Goal: Task Accomplishment & Management: Complete application form

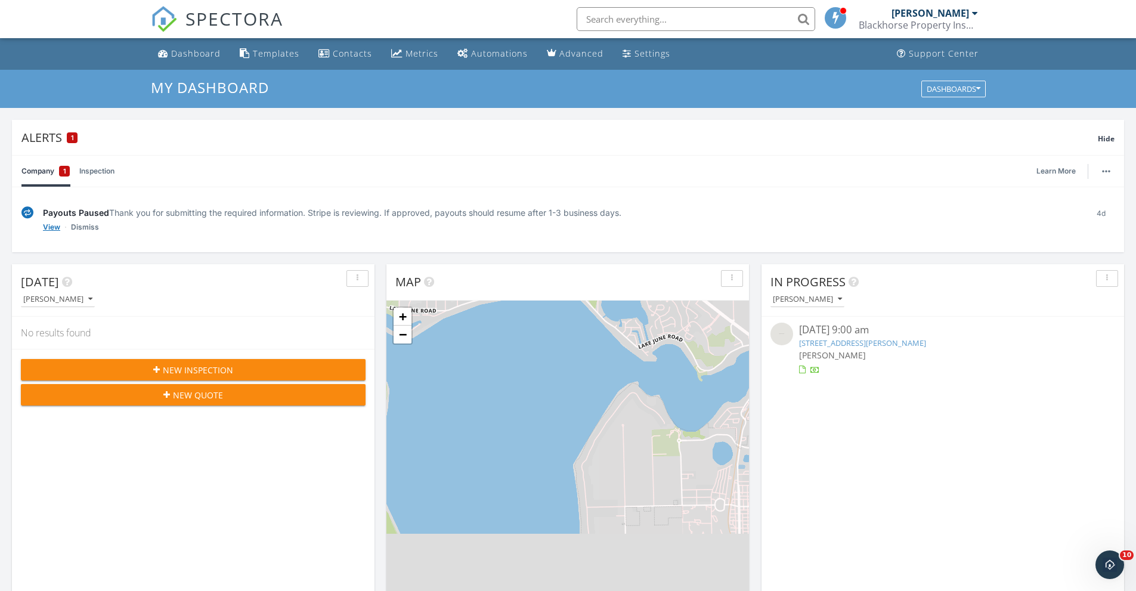
click at [48, 224] on link "View" at bounding box center [51, 227] width 17 height 12
click at [82, 170] on link "Inspection" at bounding box center [96, 171] width 35 height 31
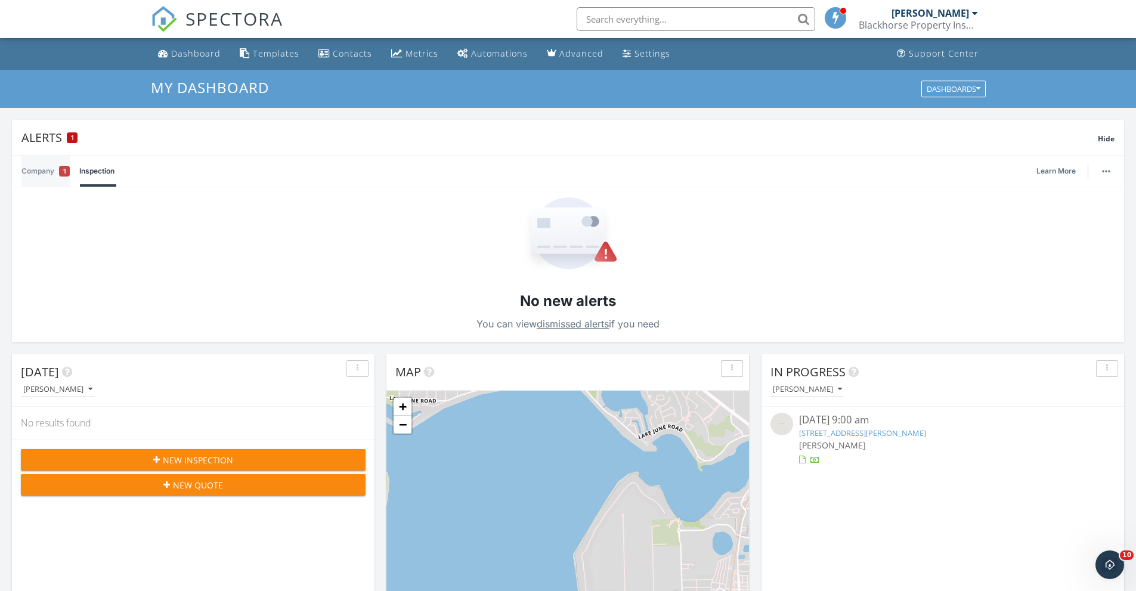
click at [37, 170] on link "Company 1" at bounding box center [45, 171] width 48 height 31
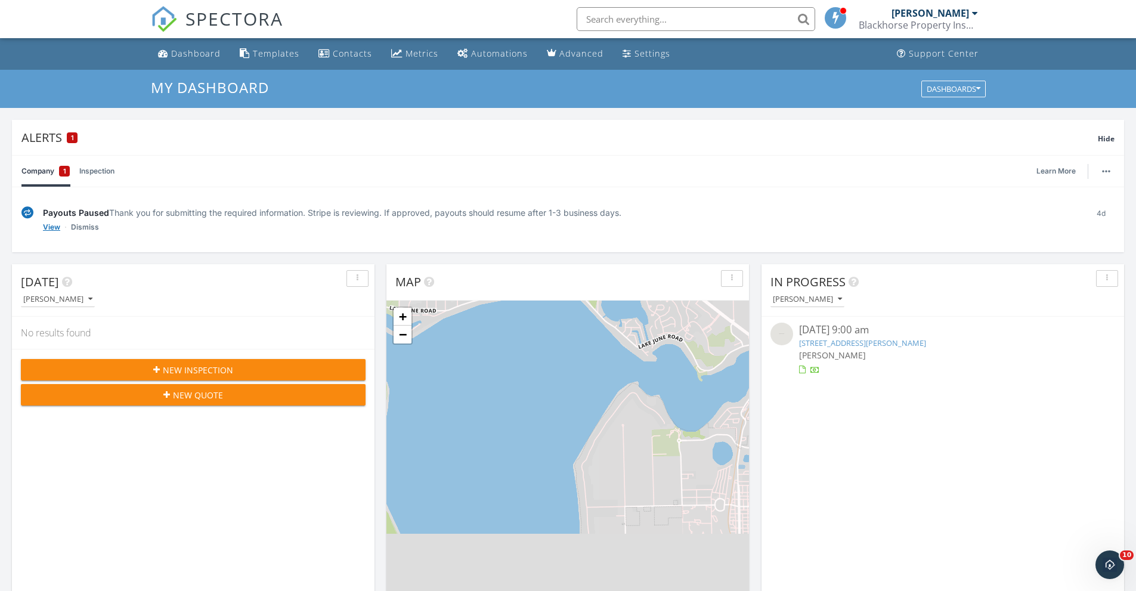
click at [55, 221] on link "View" at bounding box center [51, 227] width 17 height 12
click at [93, 230] on link "Dismiss" at bounding box center [85, 227] width 28 height 12
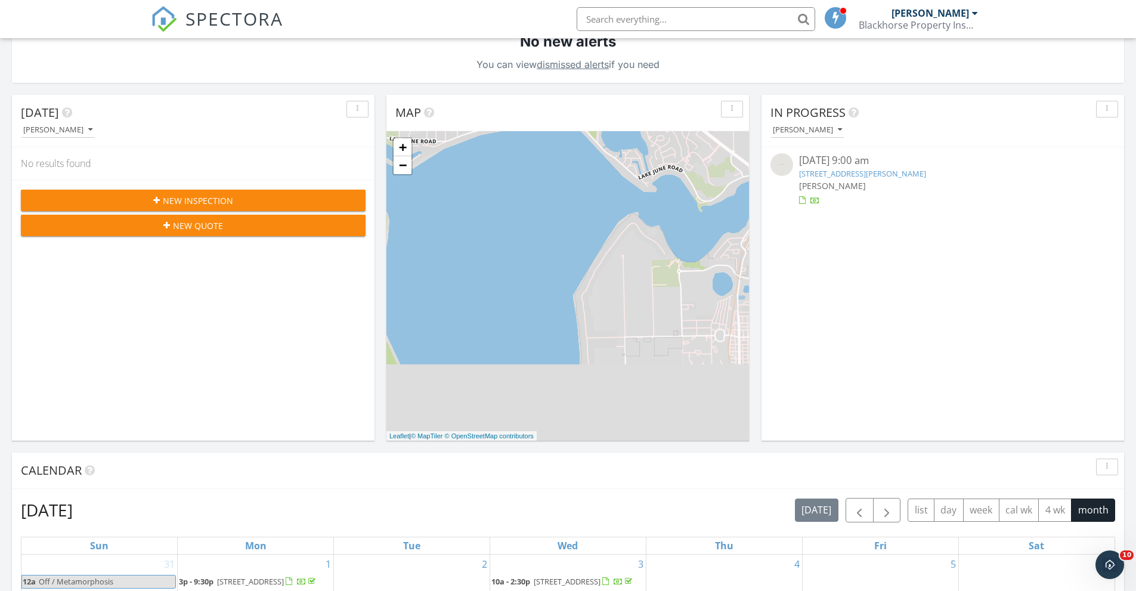
scroll to position [260, 0]
click at [241, 196] on div "New Inspection" at bounding box center [192, 200] width 325 height 13
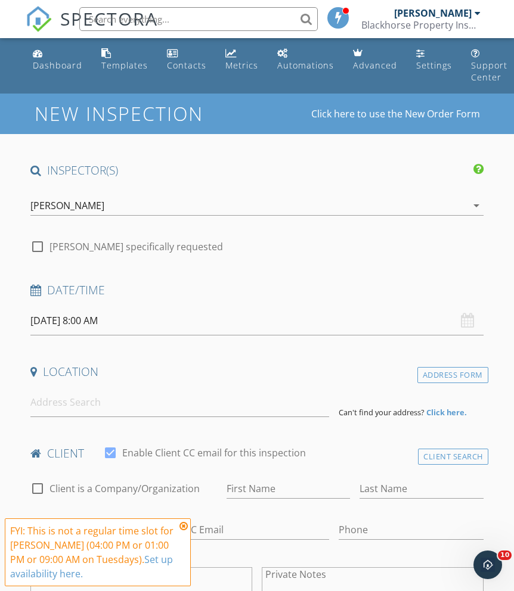
click at [86, 318] on input "09/30/2025 8:00 AM" at bounding box center [256, 320] width 453 height 29
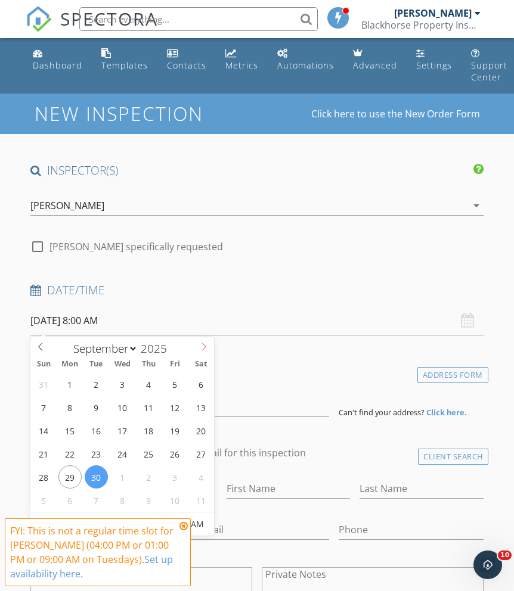
select select "9"
click at [203, 350] on icon at bounding box center [204, 347] width 8 height 8
type input "10/14/2025 8:00 AM"
click at [181, 523] on icon at bounding box center [183, 527] width 8 height 10
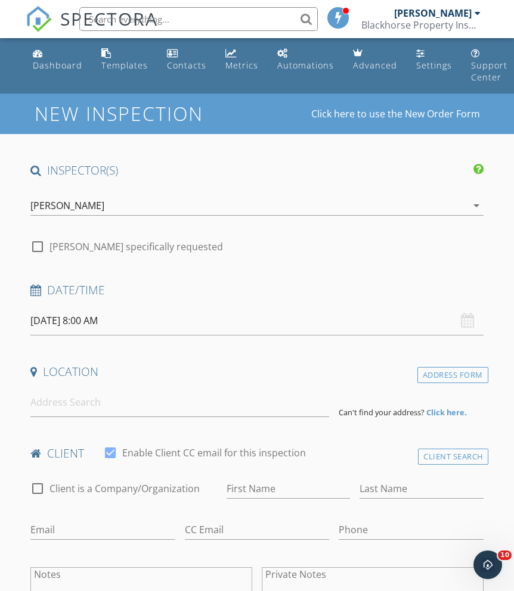
click at [93, 324] on input "10/14/2025 8:00 AM" at bounding box center [256, 320] width 453 height 29
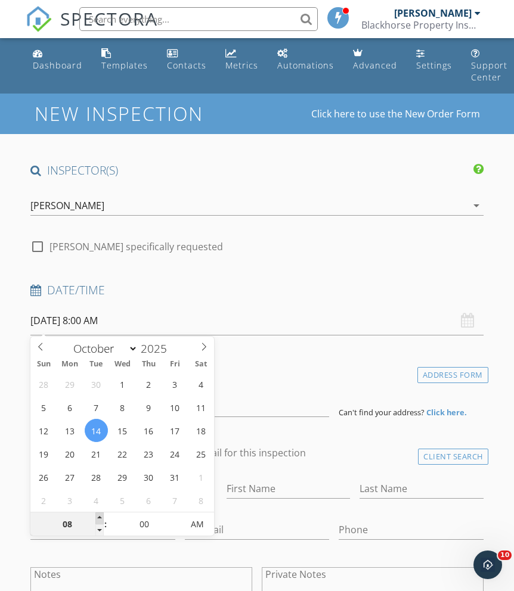
type input "09"
type input "10/14/2025 9:00 AM"
click at [101, 516] on span at bounding box center [99, 519] width 8 height 12
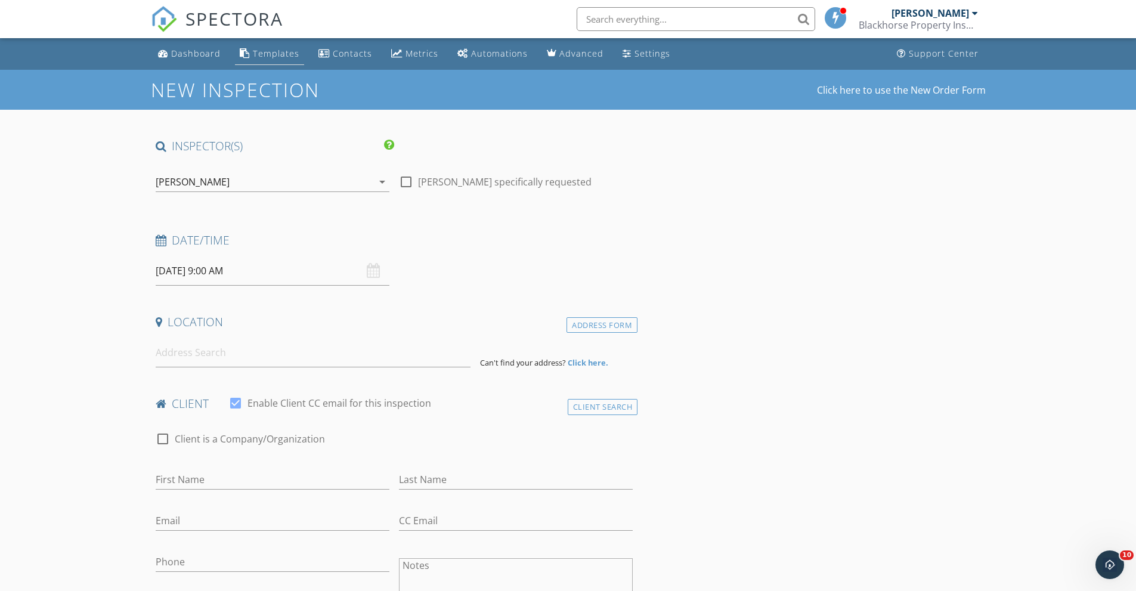
click at [256, 51] on div "Templates" at bounding box center [276, 53] width 46 height 11
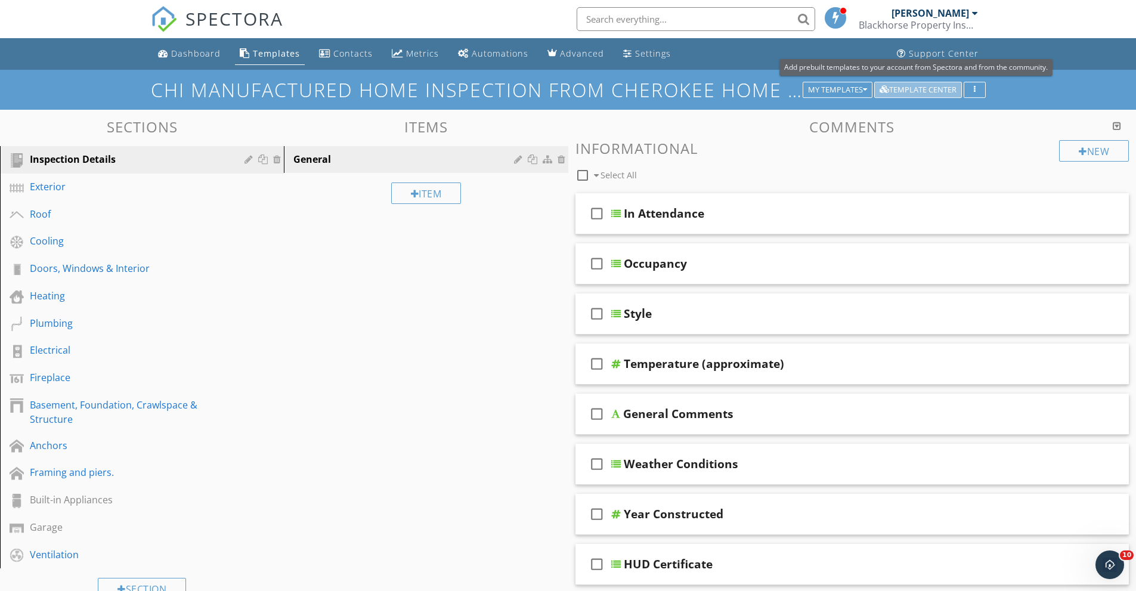
click at [892, 82] on button "Template Center" at bounding box center [918, 90] width 88 height 17
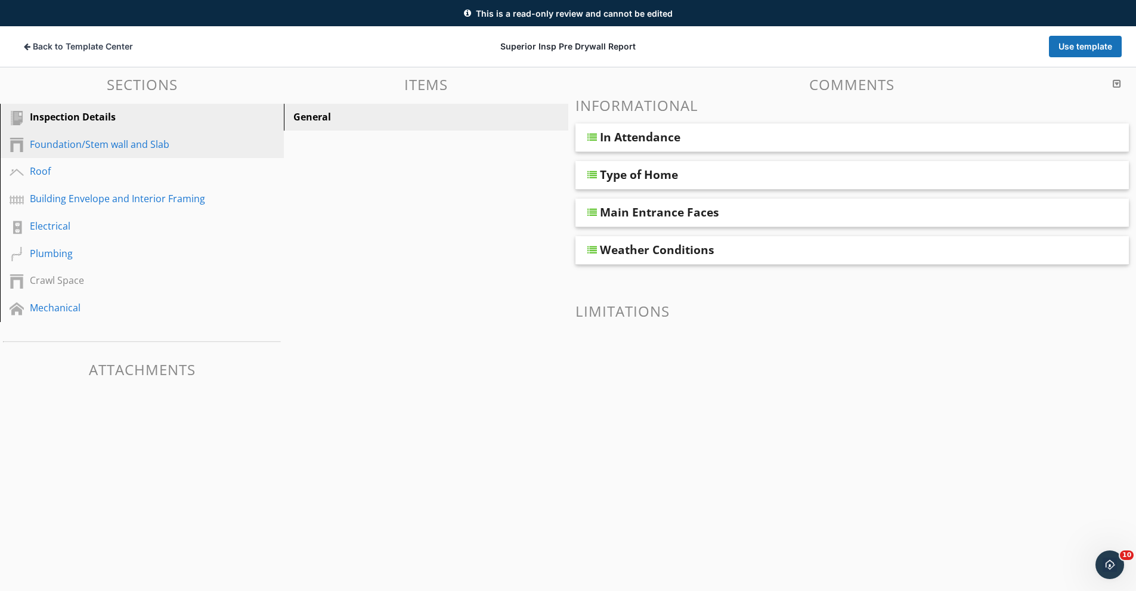
click at [165, 144] on div "Foundation/Stem wall and Slab" at bounding box center [128, 144] width 197 height 14
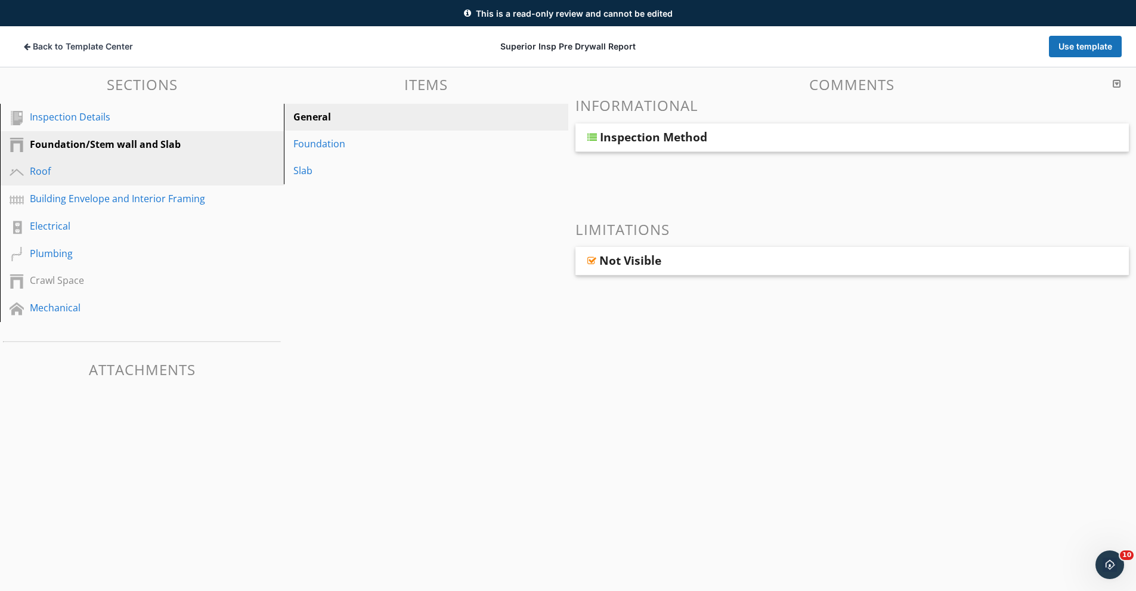
click at [122, 179] on div "Roof" at bounding box center [151, 171] width 242 height 15
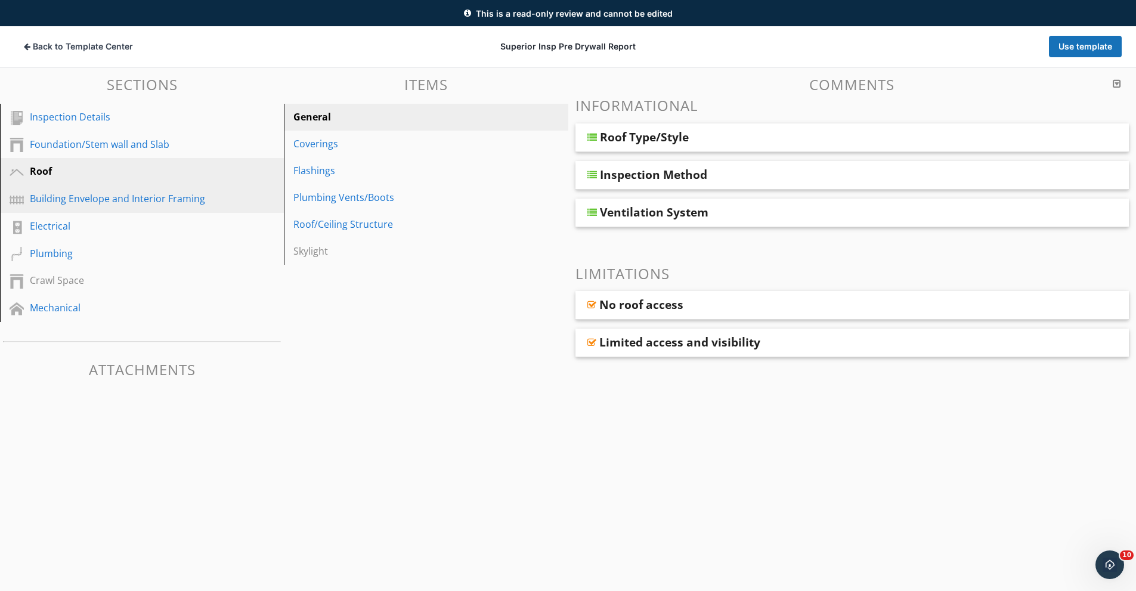
drag, startPoint x: 101, startPoint y: 190, endPoint x: 101, endPoint y: 197, distance: 7.2
click at [101, 197] on link "Building Envelope and Interior Framing" at bounding box center [144, 198] width 280 height 27
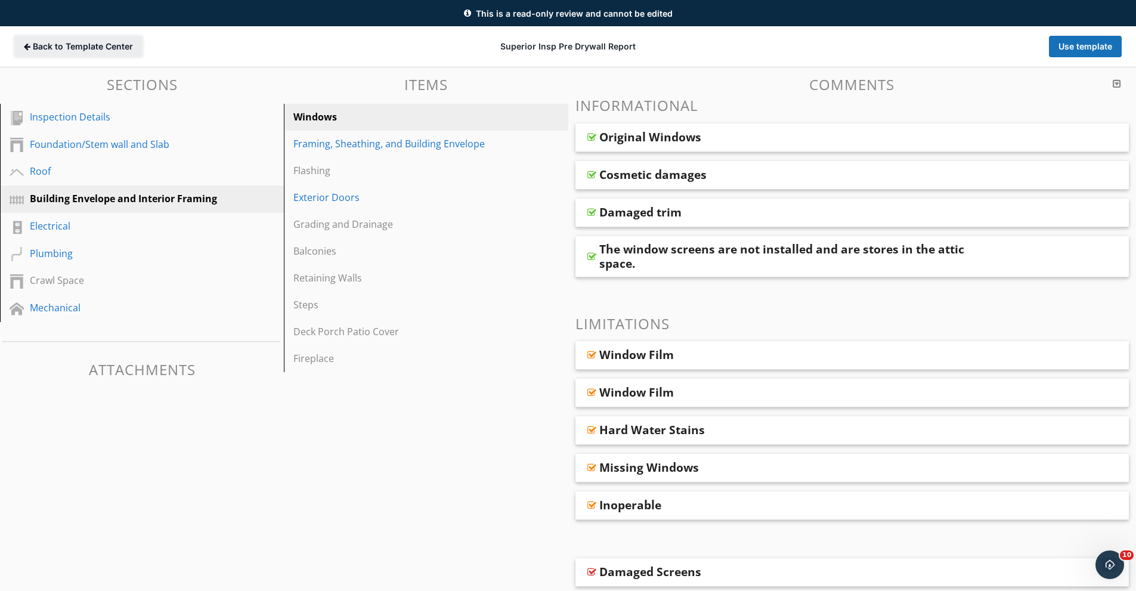
click at [81, 55] on button "Back to Template Center Back" at bounding box center [78, 46] width 128 height 21
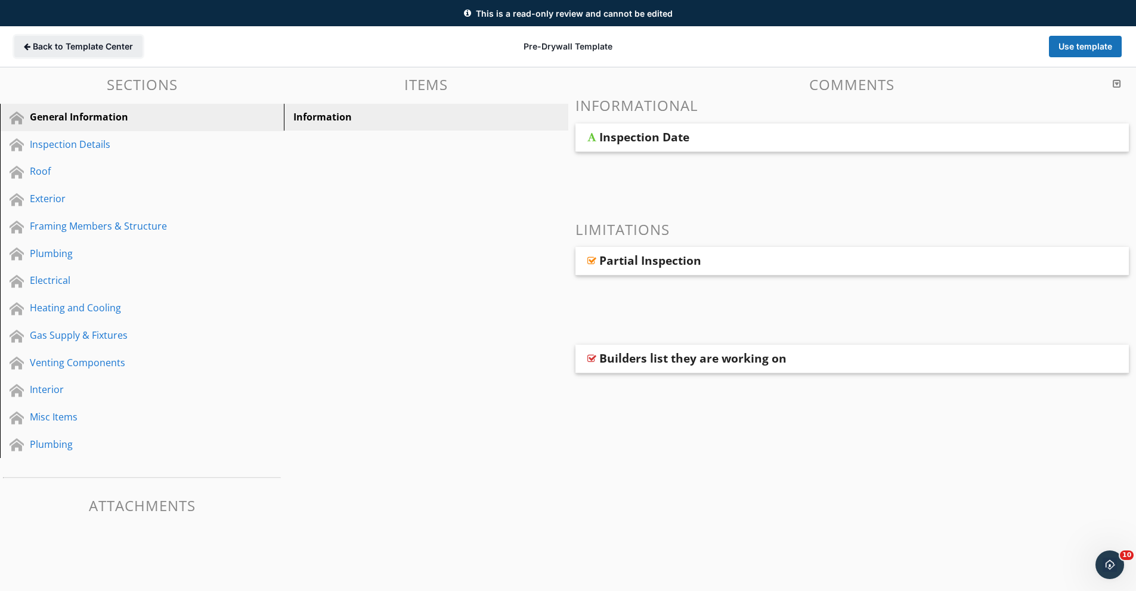
click at [64, 44] on span "Back to Template Center" at bounding box center [83, 47] width 100 height 12
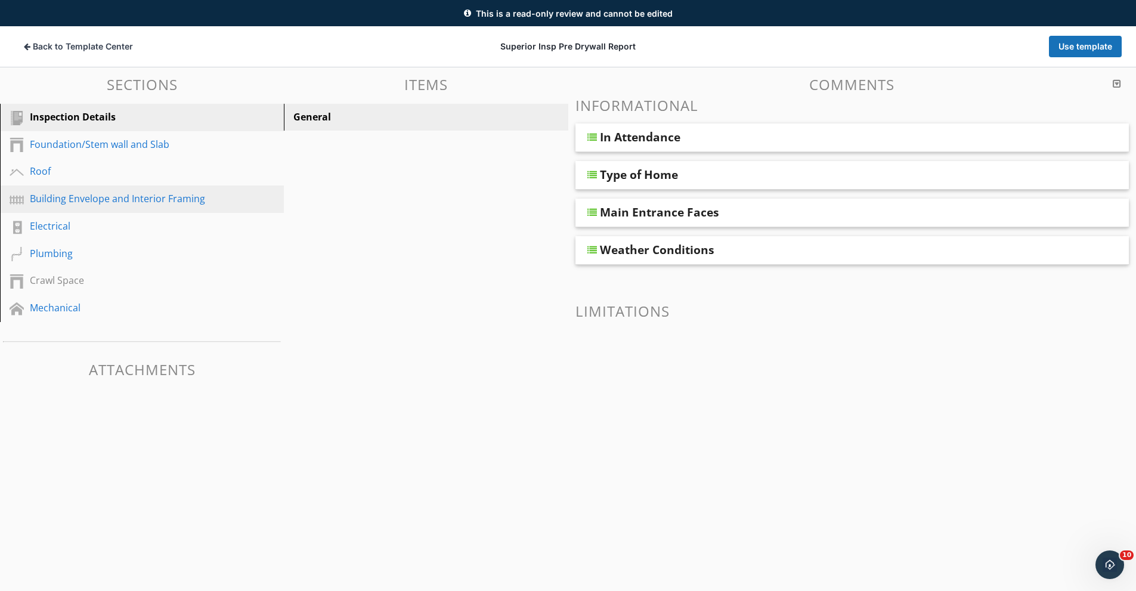
click at [125, 196] on div "Building Envelope and Interior Framing" at bounding box center [128, 198] width 197 height 14
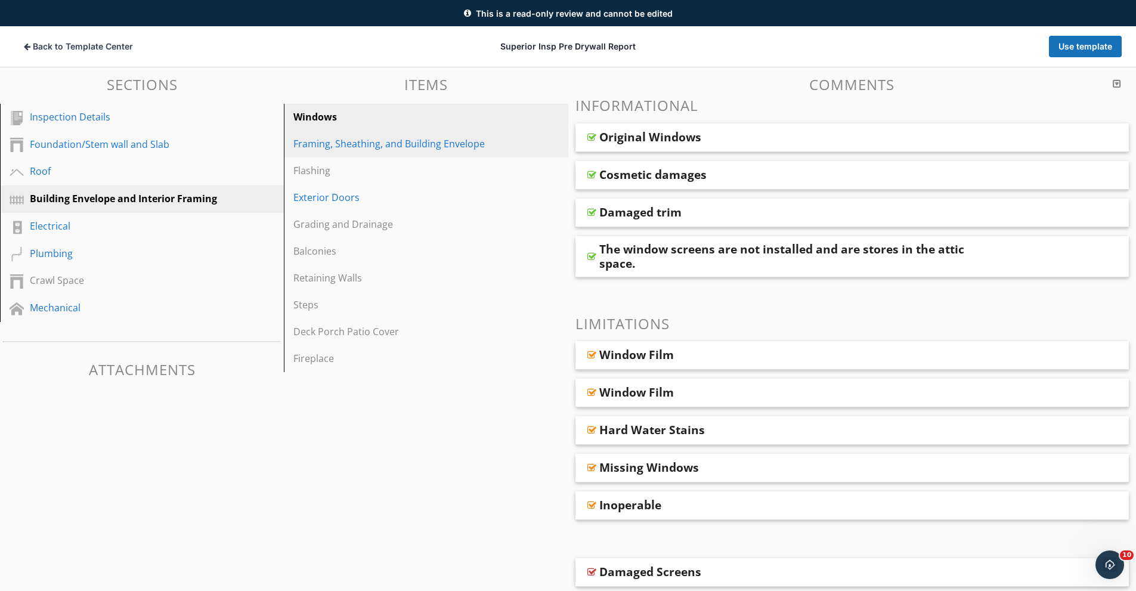
click at [354, 140] on div "Framing, Sheathing, and Building Envelope" at bounding box center [405, 144] width 224 height 14
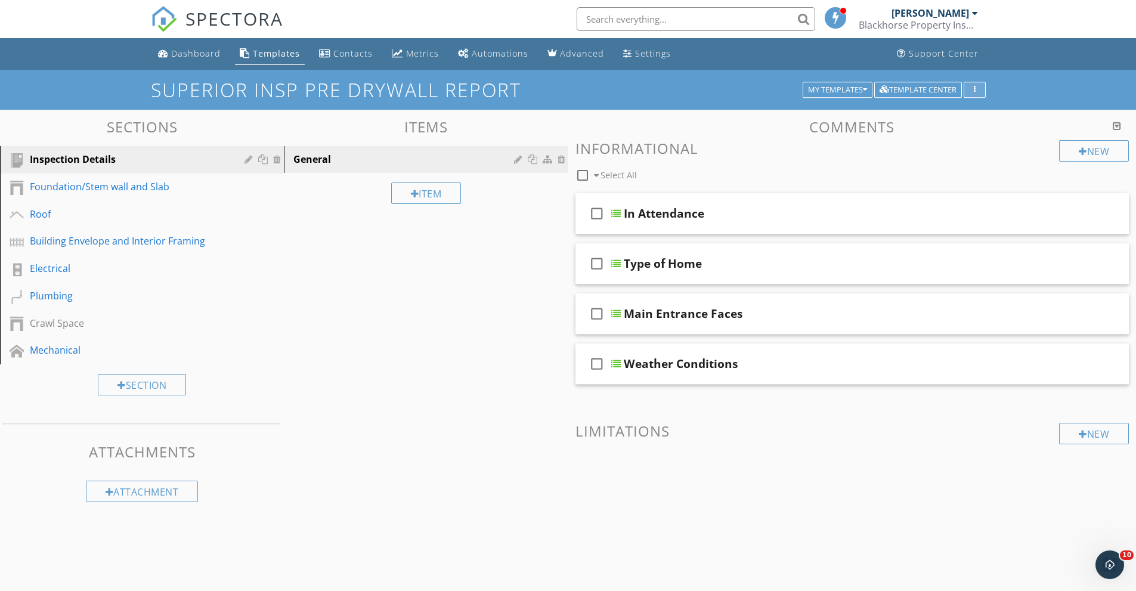
click at [975, 88] on icon "button" at bounding box center [974, 90] width 2 height 8
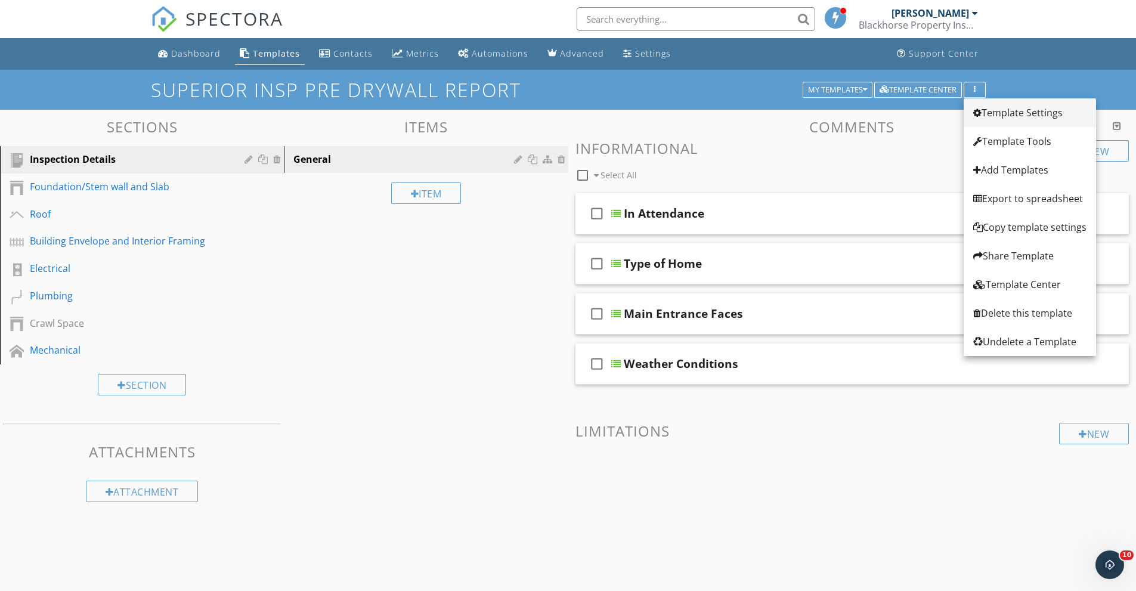
click at [1016, 117] on div "Template Settings" at bounding box center [1029, 113] width 113 height 14
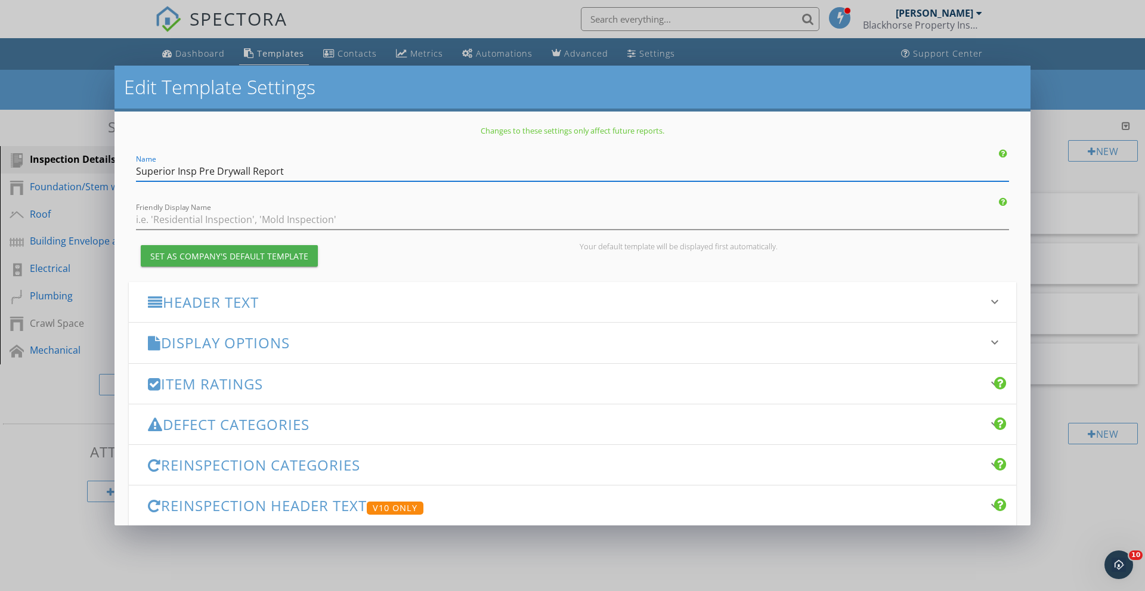
click at [237, 302] on h3 "Header Text" at bounding box center [565, 302] width 835 height 16
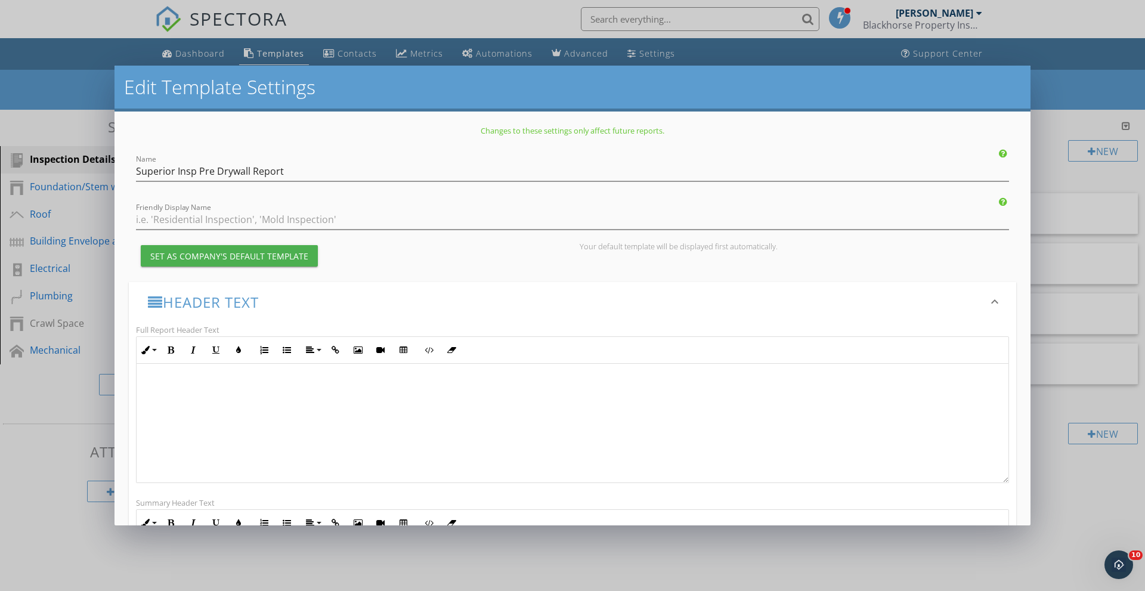
click at [358, 412] on span at bounding box center [572, 487] width 852 height 218
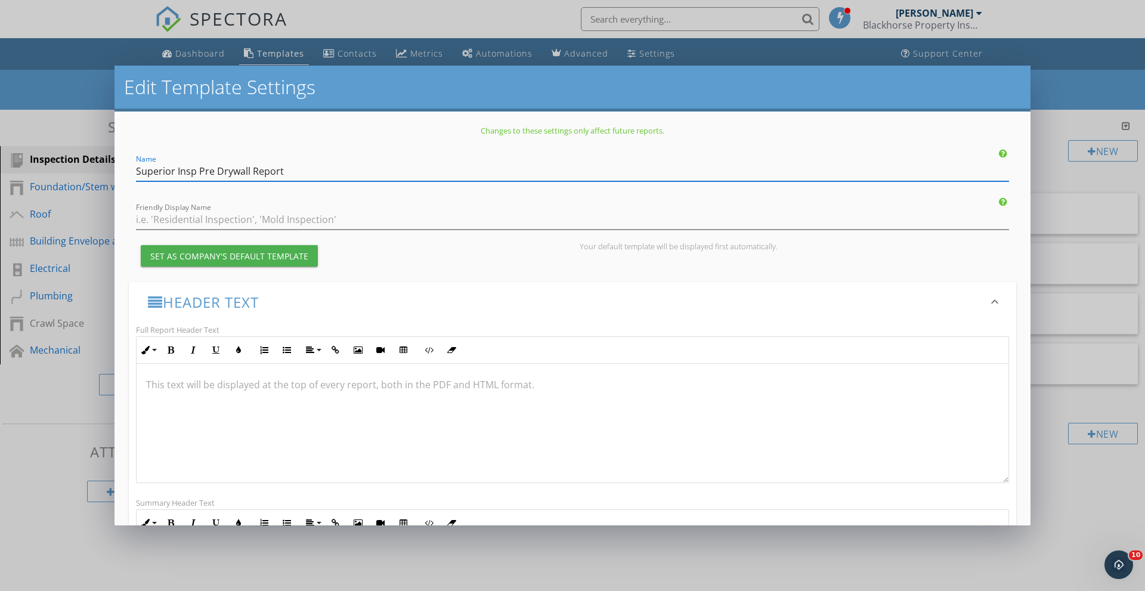
click at [195, 172] on input "Superior Insp Pre Drywall Report" at bounding box center [572, 172] width 873 height 20
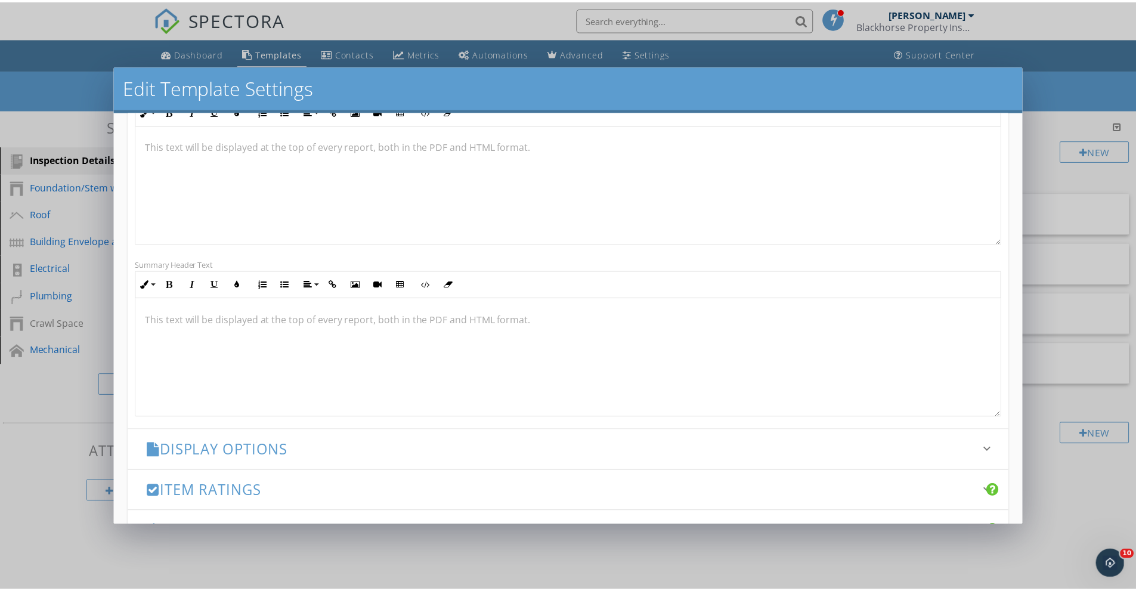
scroll to position [1, 0]
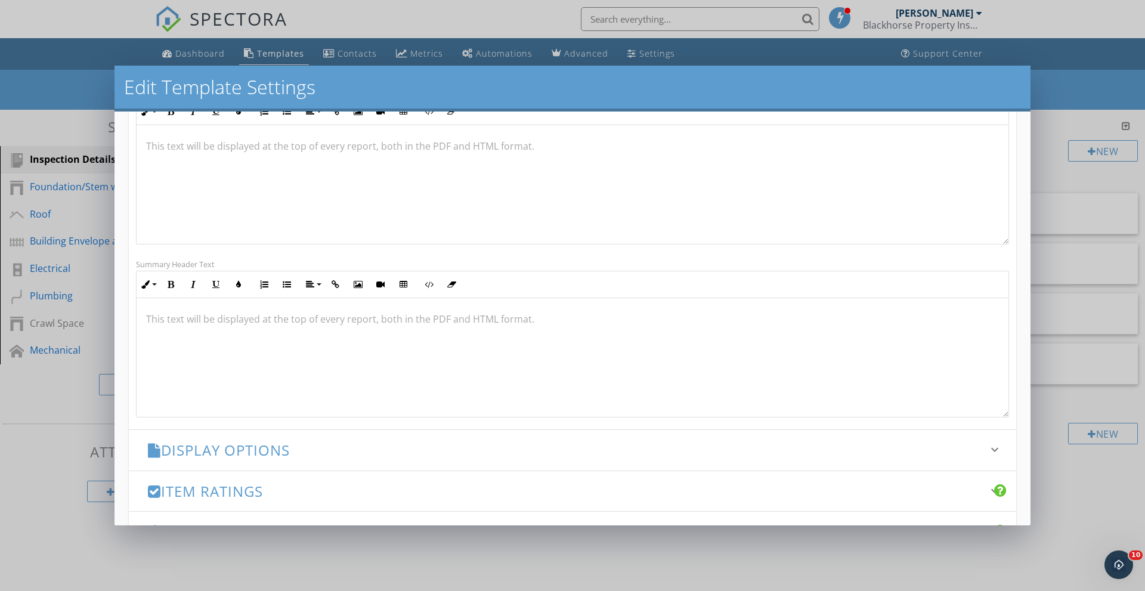
type input "Pre Drywall Report"
click at [306, 457] on h3 "Display Options" at bounding box center [565, 450] width 835 height 16
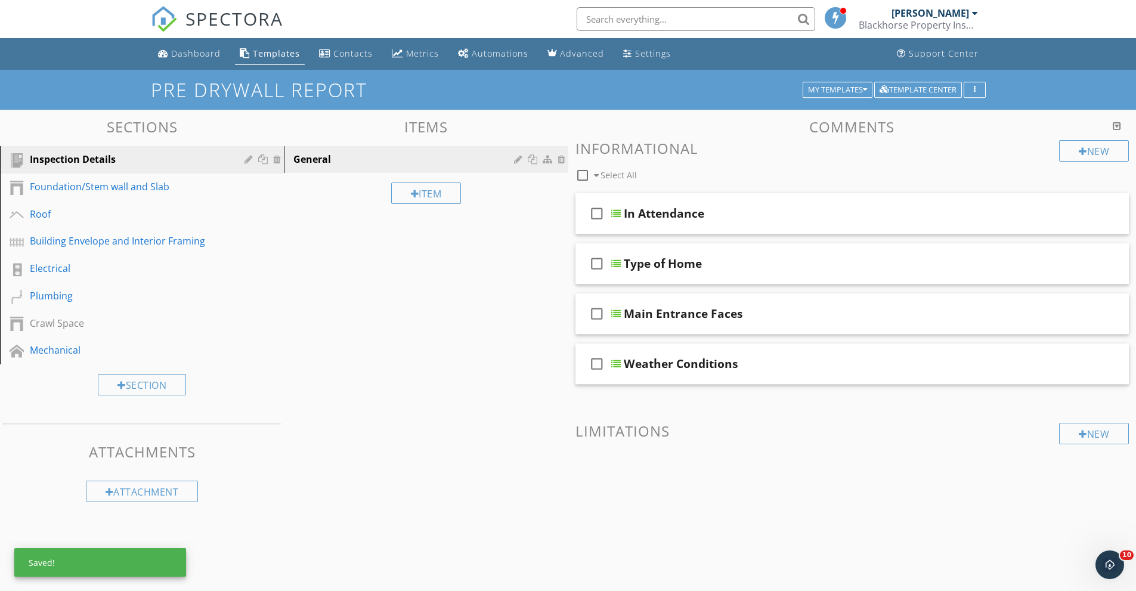
click at [522, 563] on div at bounding box center [568, 295] width 1136 height 591
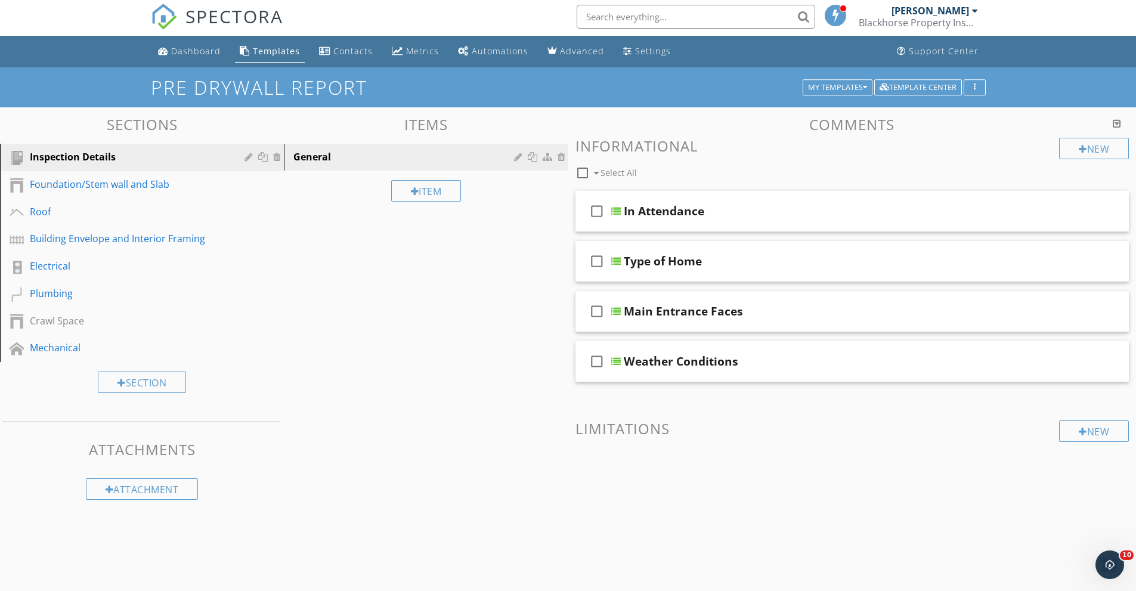
scroll to position [0, 0]
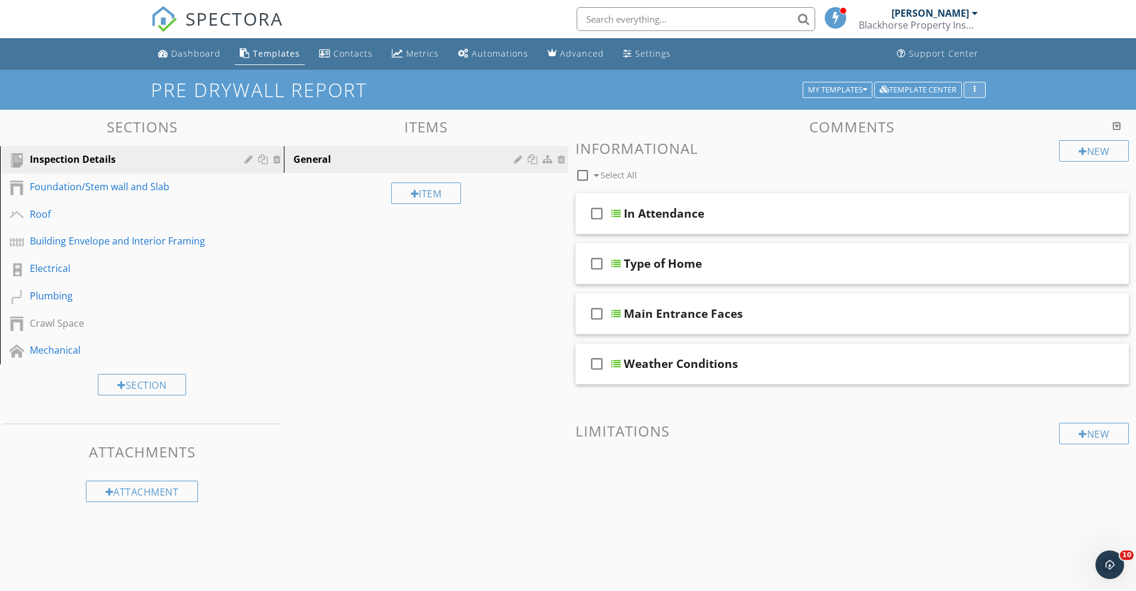
click at [978, 82] on button "button" at bounding box center [974, 90] width 22 height 17
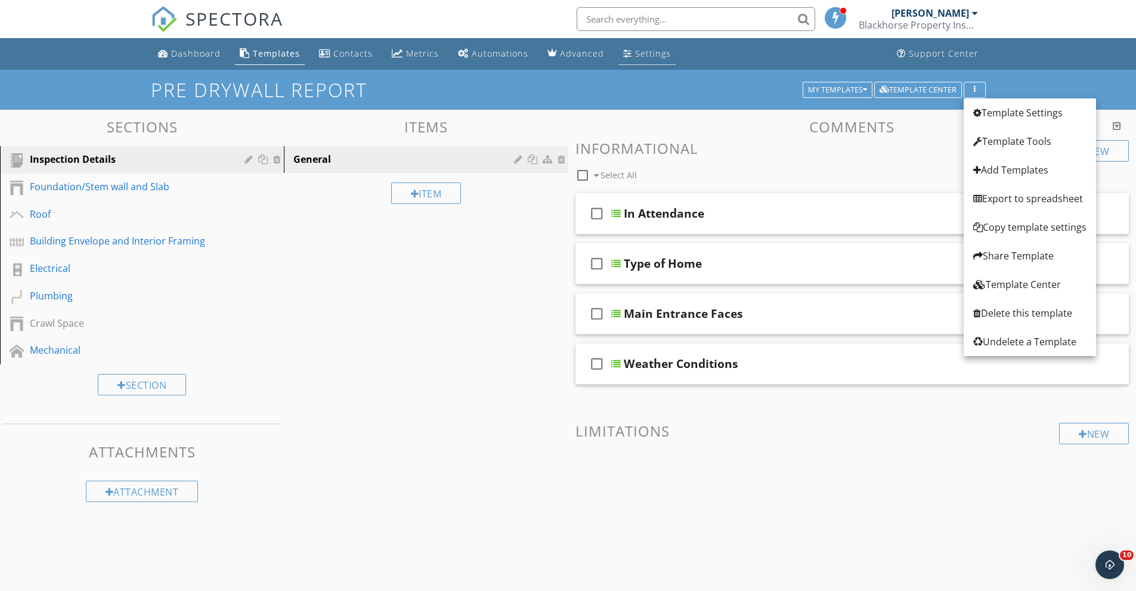
click at [644, 45] on link "Settings" at bounding box center [646, 54] width 57 height 22
click at [671, 18] on input "text" at bounding box center [695, 19] width 238 height 24
type input "ag"
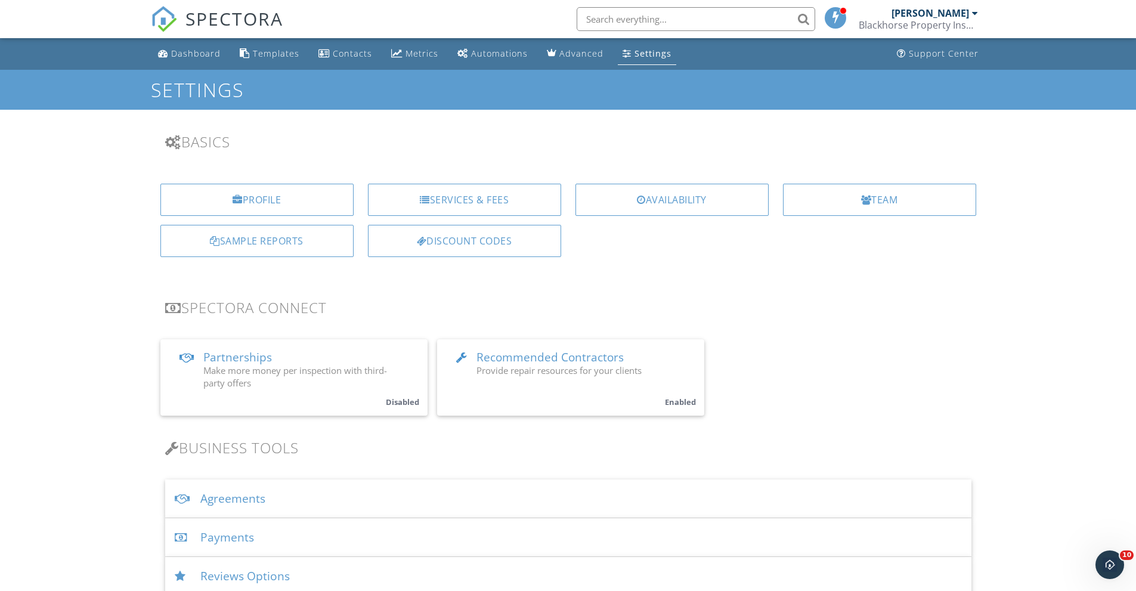
click at [251, 482] on div "Agreements" at bounding box center [568, 498] width 806 height 39
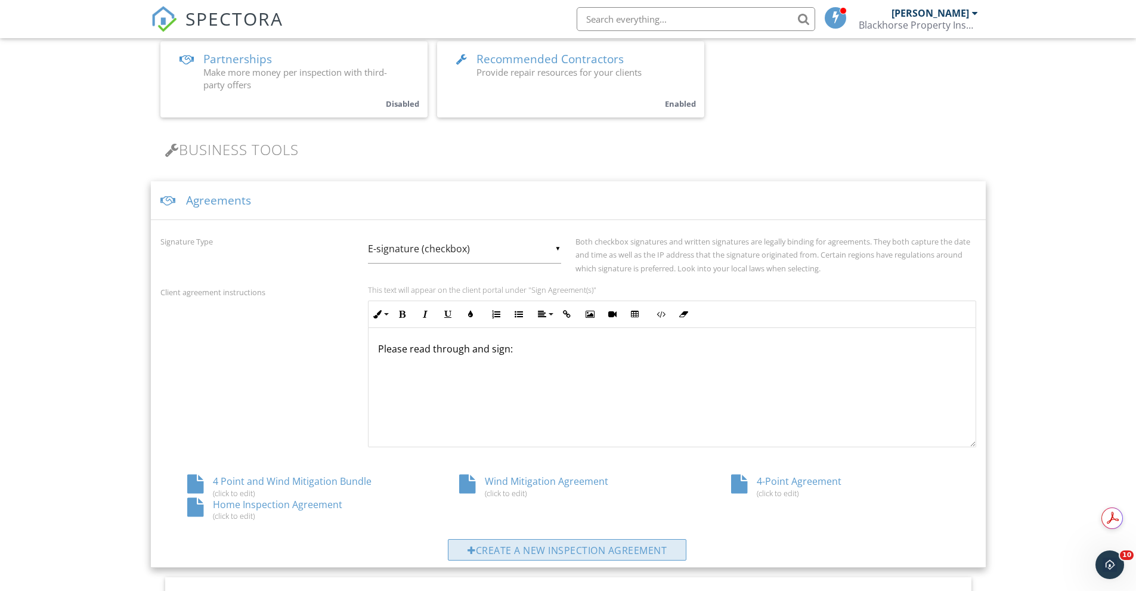
click at [525, 544] on div "Create a new inspection agreement" at bounding box center [567, 549] width 238 height 21
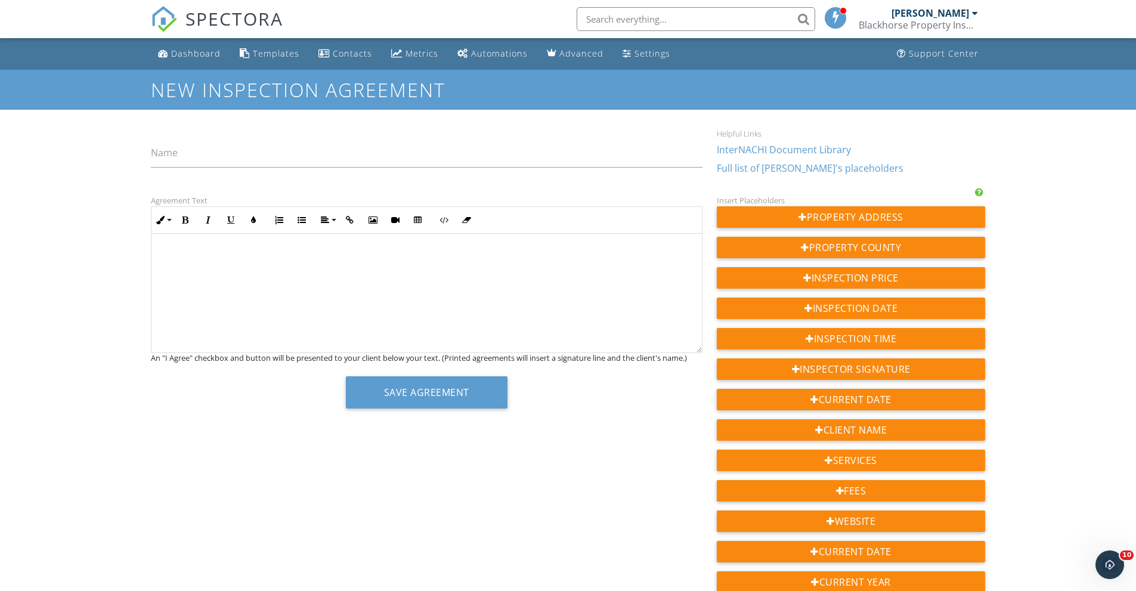
click at [787, 151] on link "InterNACHI Document Library" at bounding box center [784, 149] width 134 height 13
click at [258, 248] on p at bounding box center [426, 254] width 531 height 13
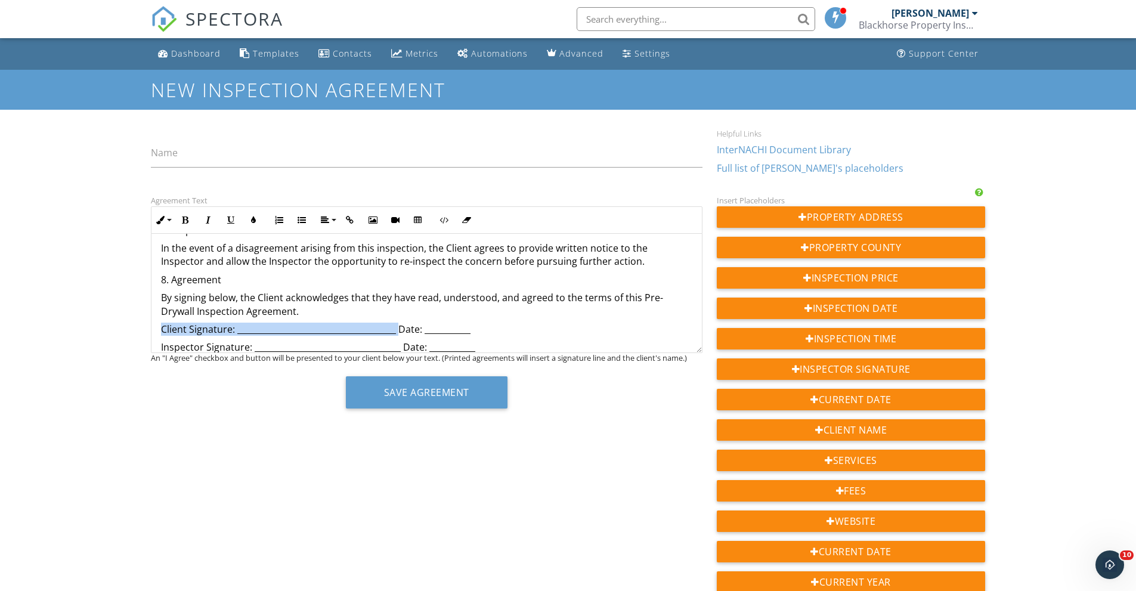
drag, startPoint x: 396, startPoint y: 328, endPoint x: 163, endPoint y: 325, distance: 233.1
click at [163, 325] on p "Client Signature: ______________________________________ Date: ___________" at bounding box center [426, 329] width 531 height 13
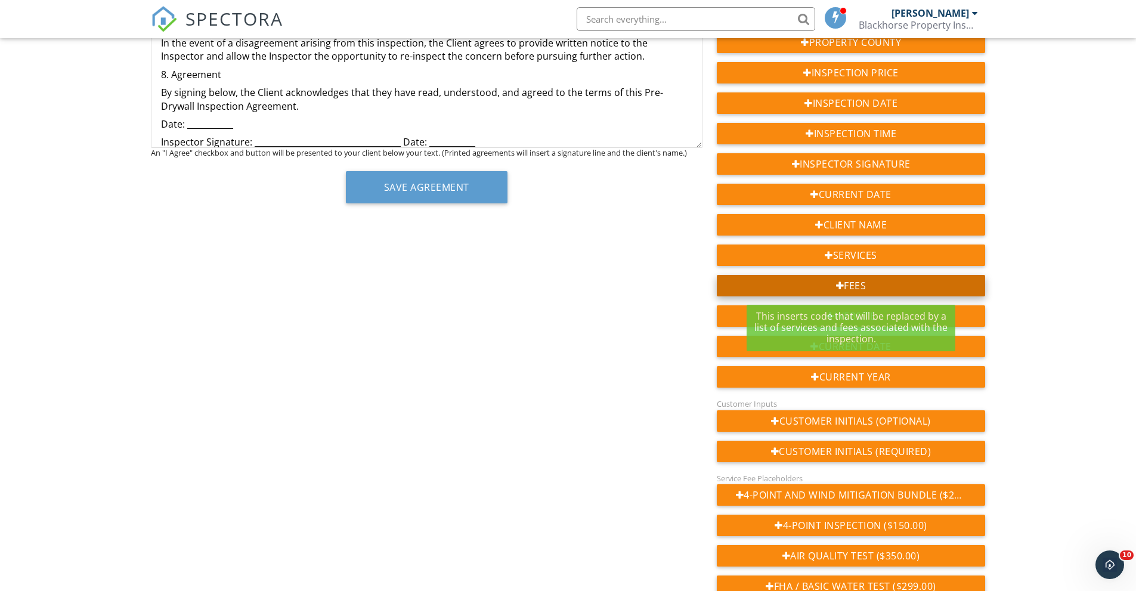
scroll to position [145, 0]
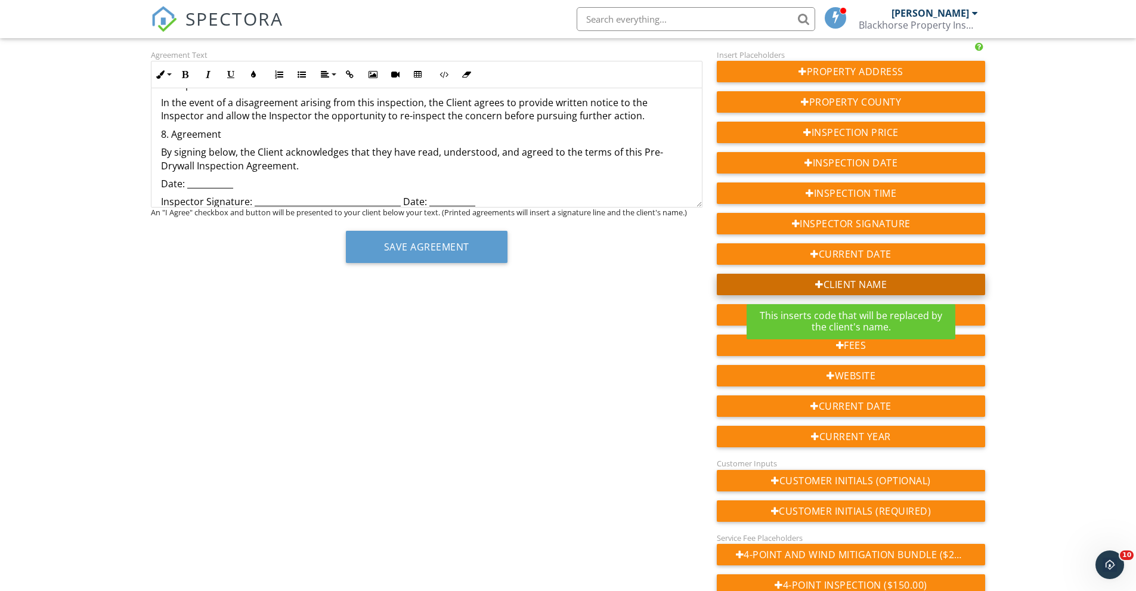
click at [834, 280] on div "Client Name" at bounding box center [851, 284] width 269 height 21
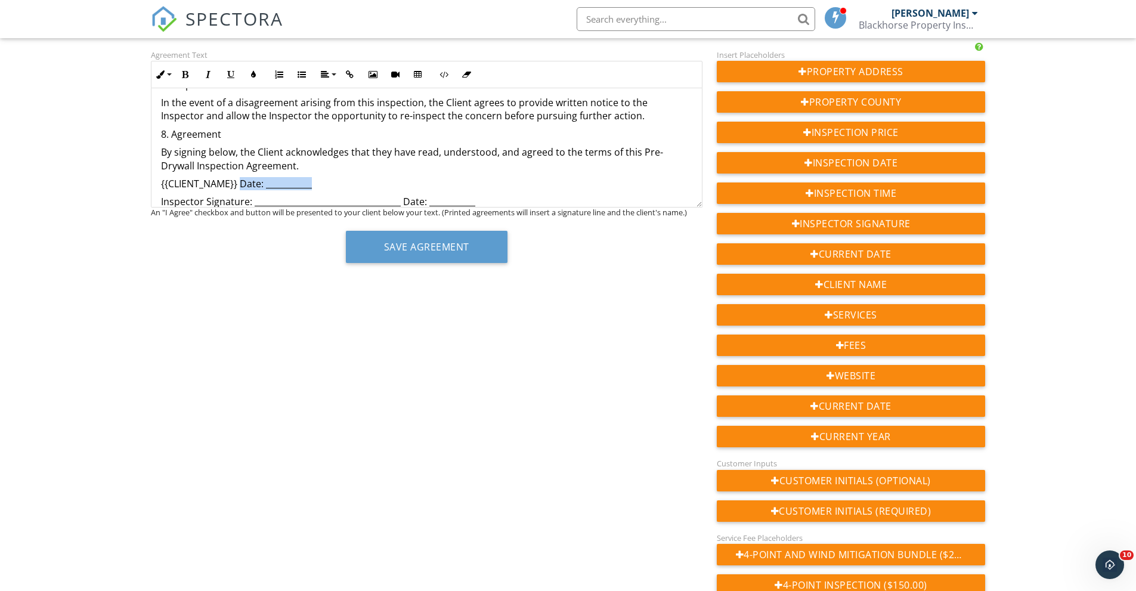
drag, startPoint x: 313, startPoint y: 186, endPoint x: 240, endPoint y: 182, distance: 73.4
click at [240, 182] on p "{{CLIENT_NAME}} Date: ___________" at bounding box center [426, 183] width 531 height 13
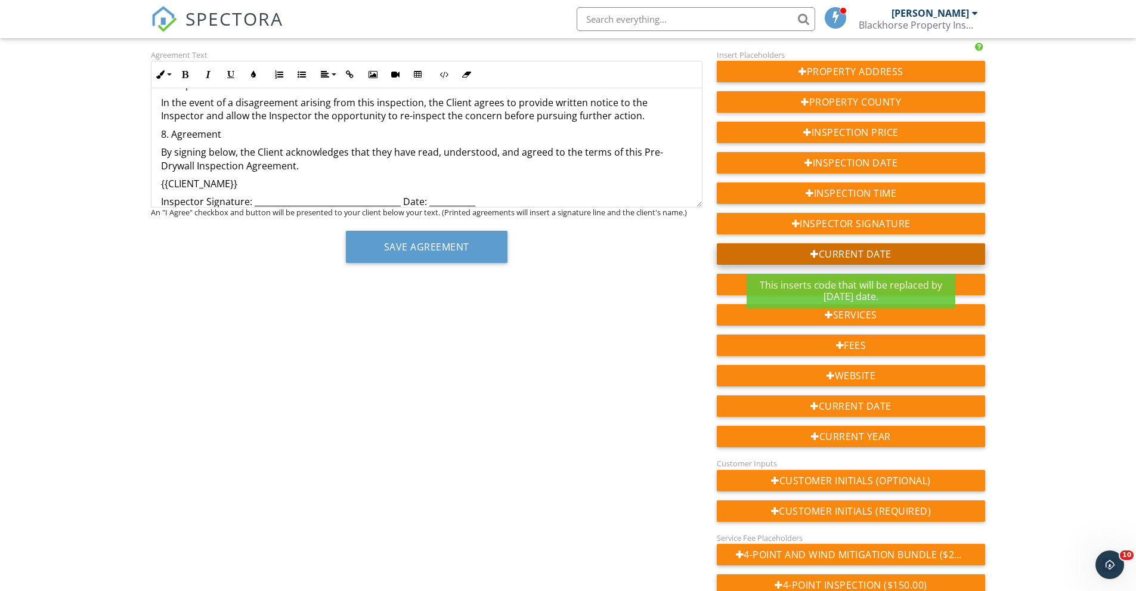
click at [861, 257] on div "Current Date" at bounding box center [851, 253] width 269 height 21
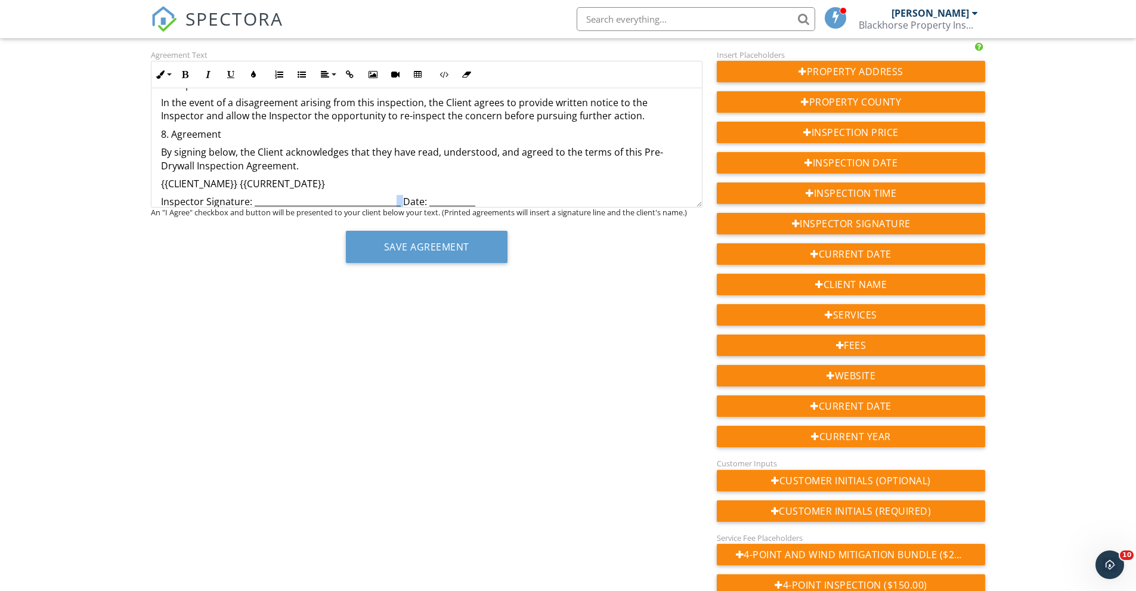
scroll to position [1023, 0]
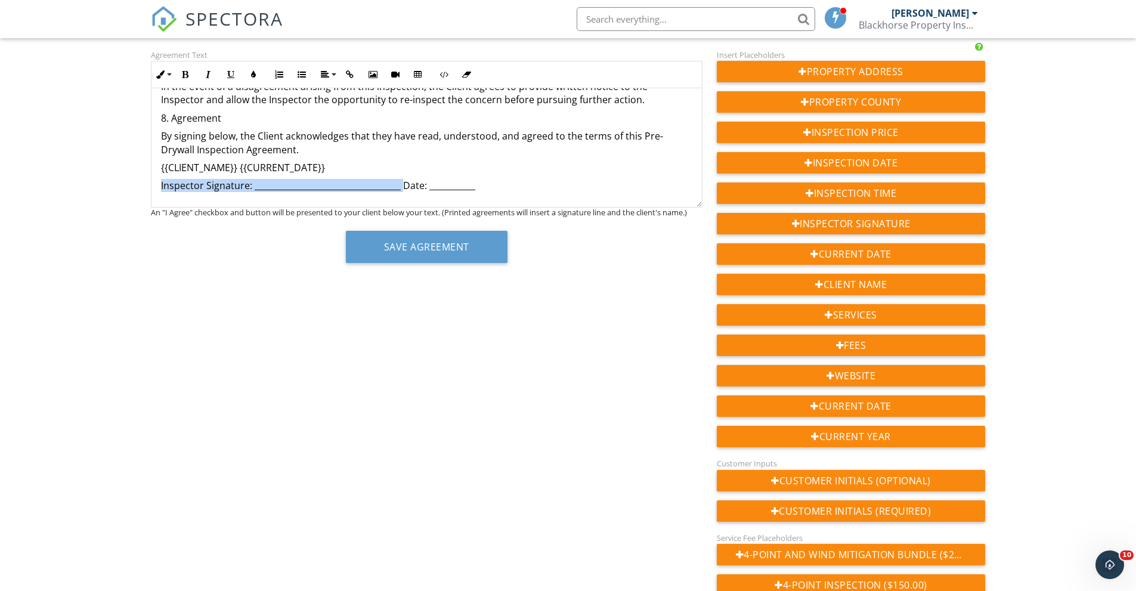
drag, startPoint x: 401, startPoint y: 204, endPoint x: 158, endPoint y: 184, distance: 243.5
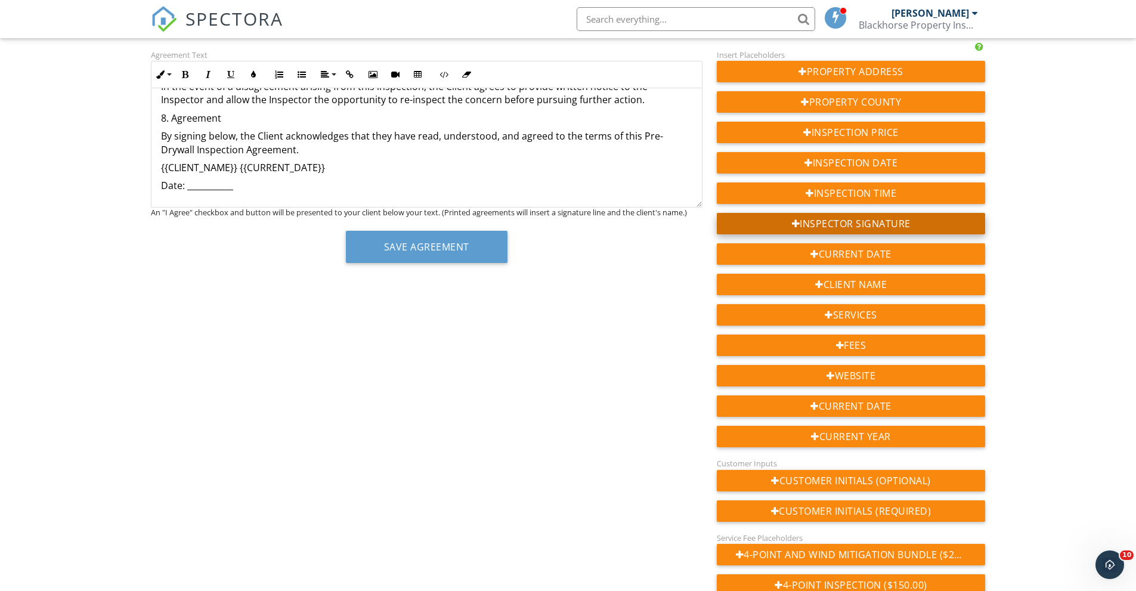
click at [851, 221] on div "Inspector Signature" at bounding box center [851, 223] width 269 height 21
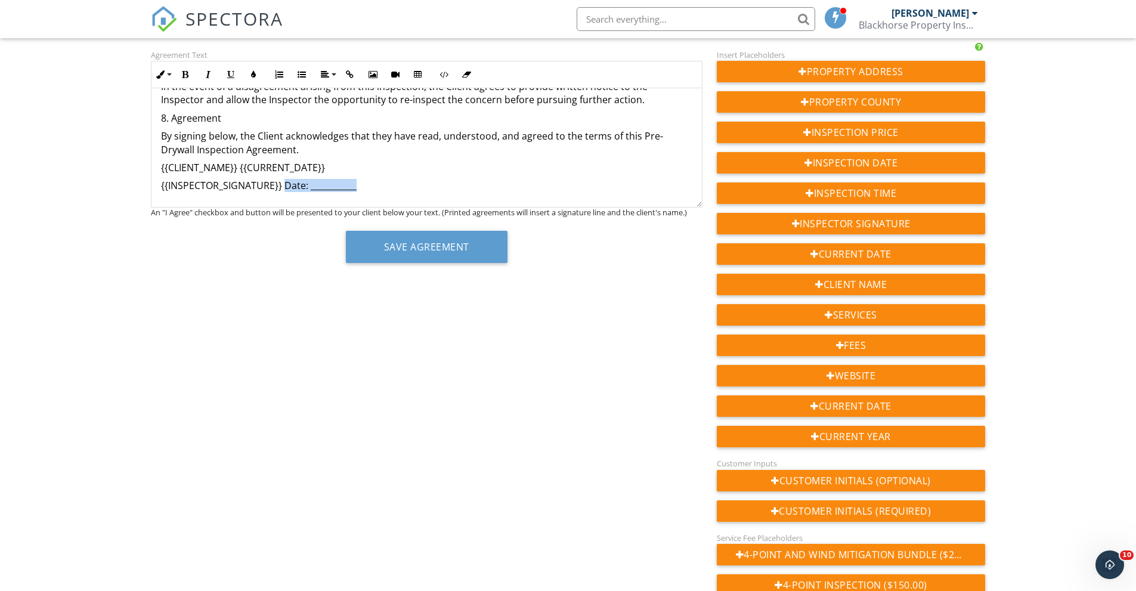
drag, startPoint x: 367, startPoint y: 190, endPoint x: 285, endPoint y: 184, distance: 82.4
click at [285, 184] on p "{{INSPECTOR_SIGNATURE}} Date: ___________" at bounding box center [426, 185] width 531 height 13
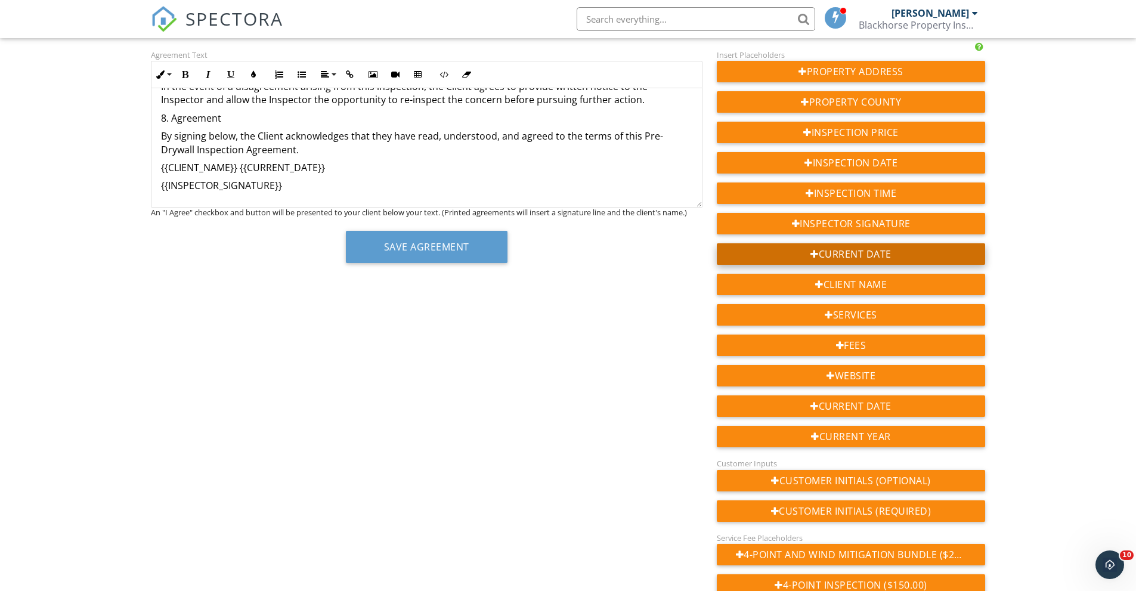
click at [836, 259] on div "Current Date" at bounding box center [851, 253] width 269 height 21
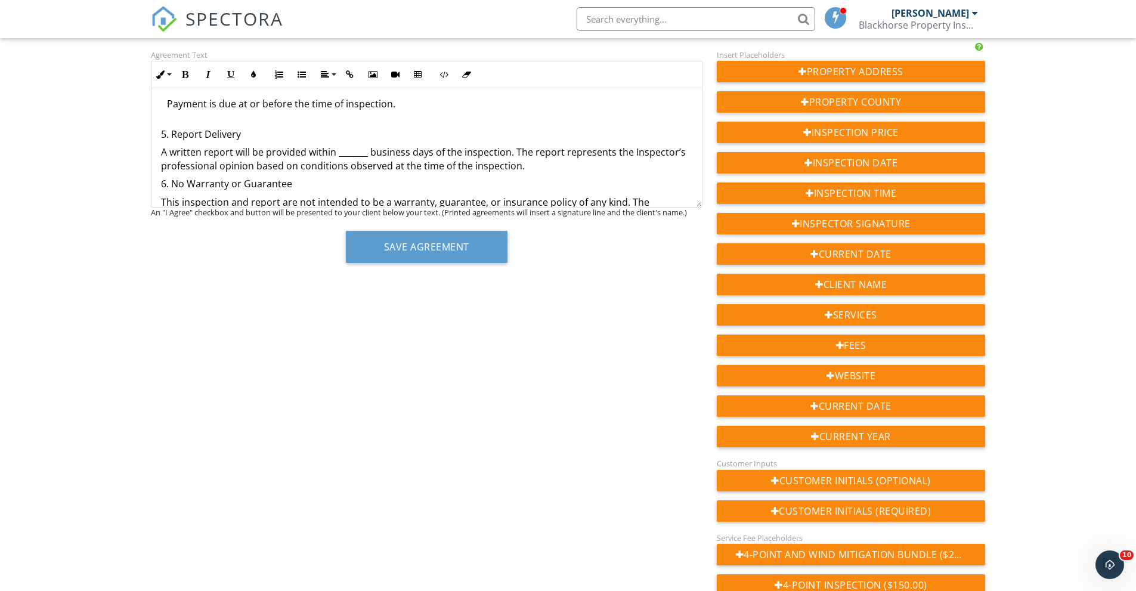
scroll to position [844, 0]
click at [505, 151] on p "A written report will be provided within _______ business days of the inspectio…" at bounding box center [426, 159] width 531 height 27
click at [334, 155] on p "A written report will be provided withina reasonable time to the client. The re…" at bounding box center [426, 159] width 531 height 27
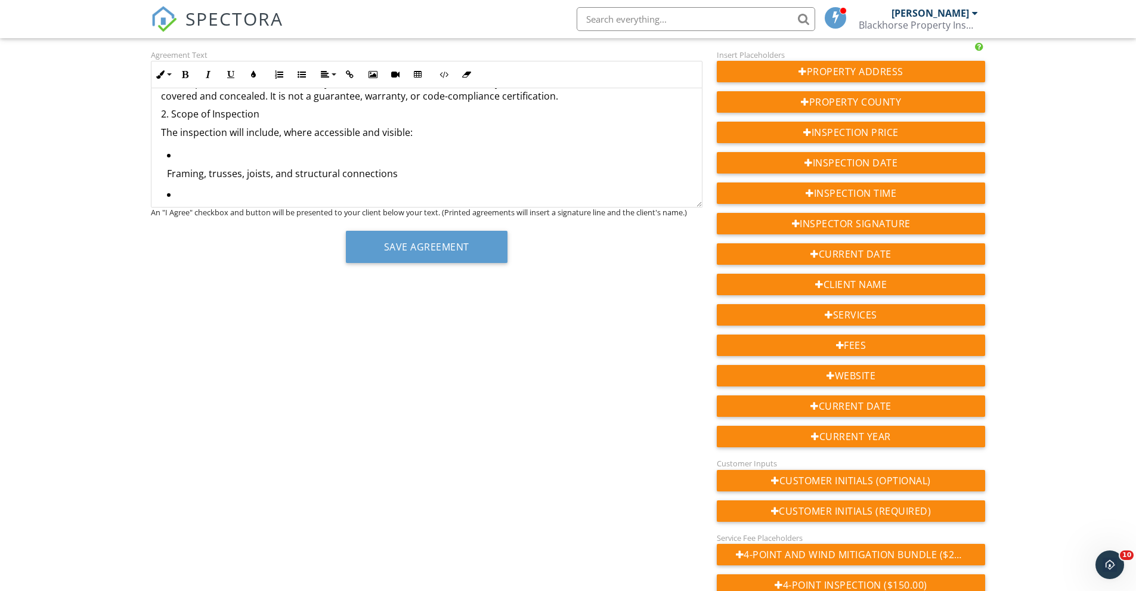
scroll to position [10, 0]
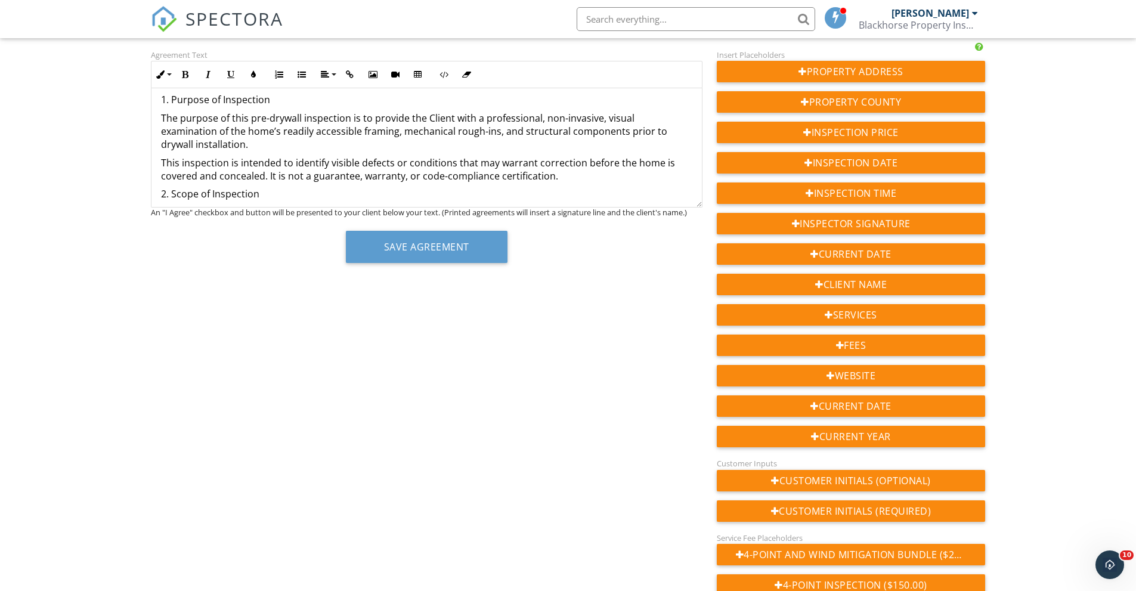
drag, startPoint x: 590, startPoint y: 208, endPoint x: 610, endPoint y: 327, distance: 120.8
click at [583, 396] on div "Agreement Text Inline Style XLarge Large Normal Small Light Small/Light Bold It…" at bounding box center [568, 476] width 849 height 857
click at [612, 325] on div "Agreement Text Inline Style XLarge Large Normal Small Light Small/Light Bold It…" at bounding box center [568, 476] width 849 height 857
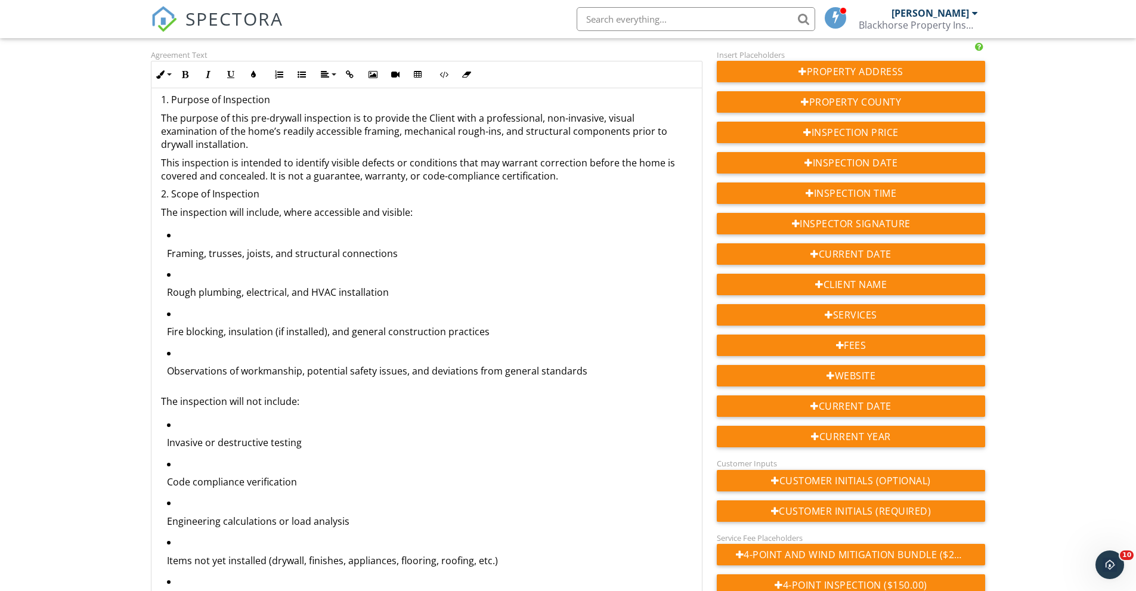
drag, startPoint x: 695, startPoint y: 201, endPoint x: 658, endPoint y: 571, distance: 371.4
click at [663, 584] on div "1. Purpose of Inspection The purpose of this pre-drywall inspection is to provi…" at bounding box center [426, 342] width 551 height 509
click at [179, 232] on li "Framing, trusses, joists, and structural connections" at bounding box center [429, 247] width 525 height 39
click at [179, 234] on li "Framing, trusses, joists, and structural connections" at bounding box center [429, 247] width 525 height 39
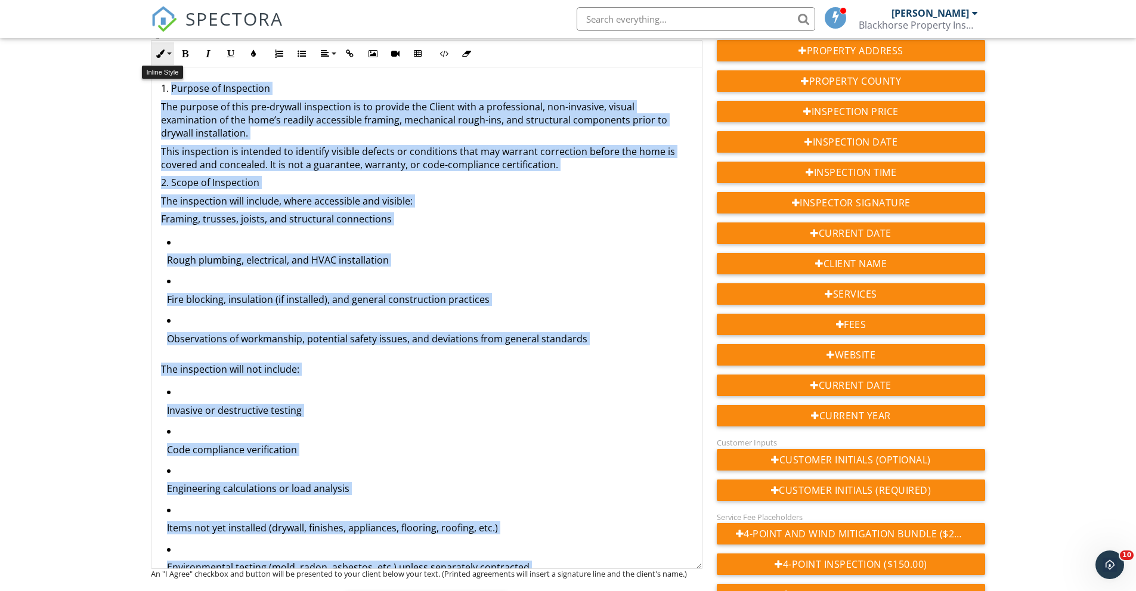
scroll to position [26, 0]
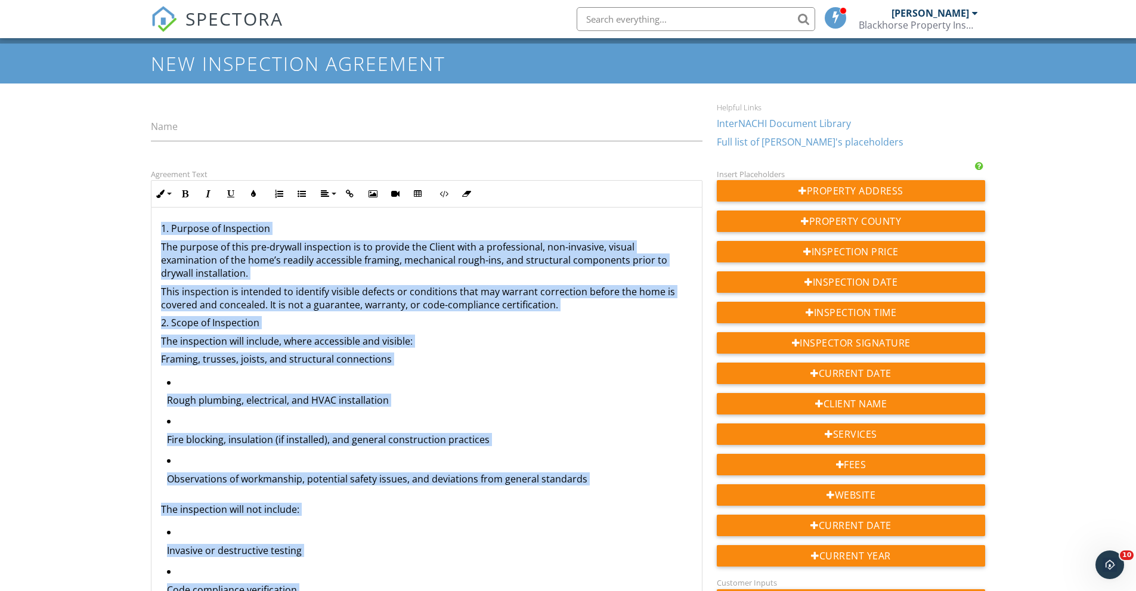
drag, startPoint x: 236, startPoint y: 265, endPoint x: 161, endPoint y: 206, distance: 95.5
click at [161, 206] on div "Inline Style XLarge Large Normal Small Light Small/Light Bold Italic Underline …" at bounding box center [426, 444] width 551 height 529
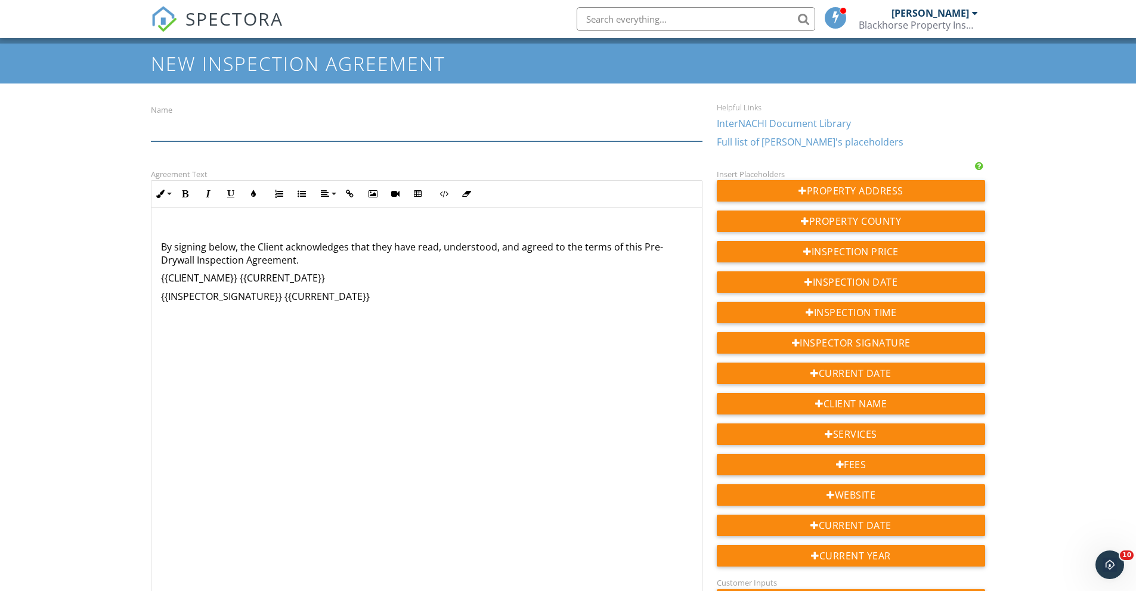
click at [258, 141] on input "Name" at bounding box center [426, 126] width 551 height 29
type input "Pre-Drywall Inspection Agreement"
click at [161, 209] on div "​ ​ By signing below, the Client acknowledges that they have read, understood, …" at bounding box center [426, 266] width 550 height 119
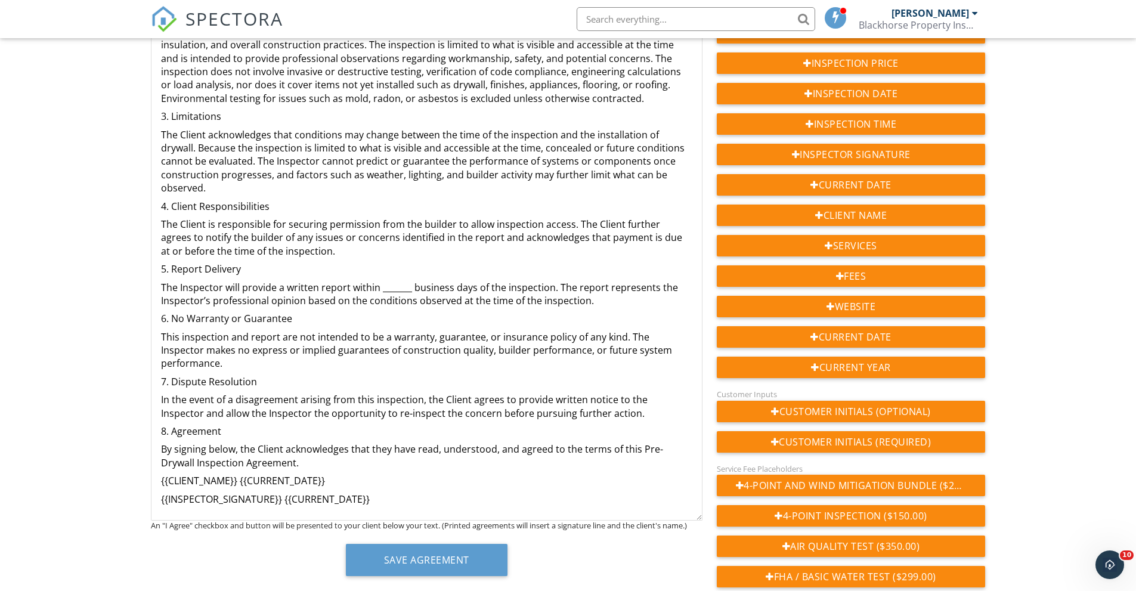
scroll to position [265, 0]
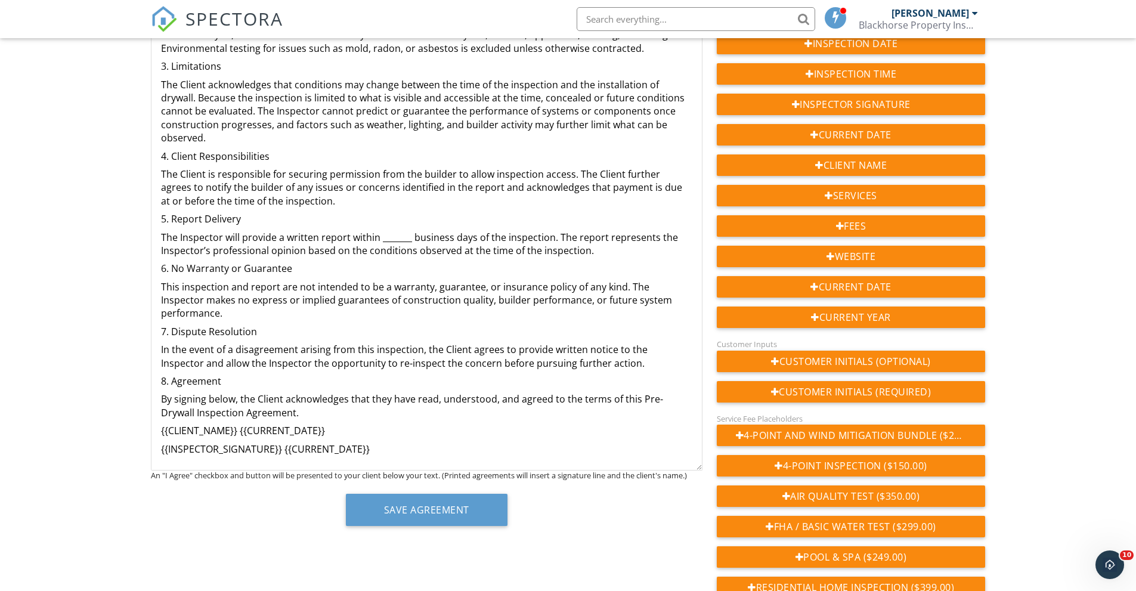
click at [549, 237] on p "The Inspector will provide a written report within _______ business days of the…" at bounding box center [426, 244] width 531 height 27
click at [517, 242] on p "The Inspector will provide a written report within a reasonable time upon finih…" at bounding box center [426, 244] width 531 height 27
drag, startPoint x: 513, startPoint y: 238, endPoint x: 514, endPoint y: 244, distance: 6.1
click at [514, 244] on p "The Inspector will provide a written report within a reasonable time upon finih…" at bounding box center [426, 244] width 531 height 27
click at [489, 232] on p "The Inspector will provide a written report within a reasonable time upon finih…" at bounding box center [426, 244] width 531 height 27
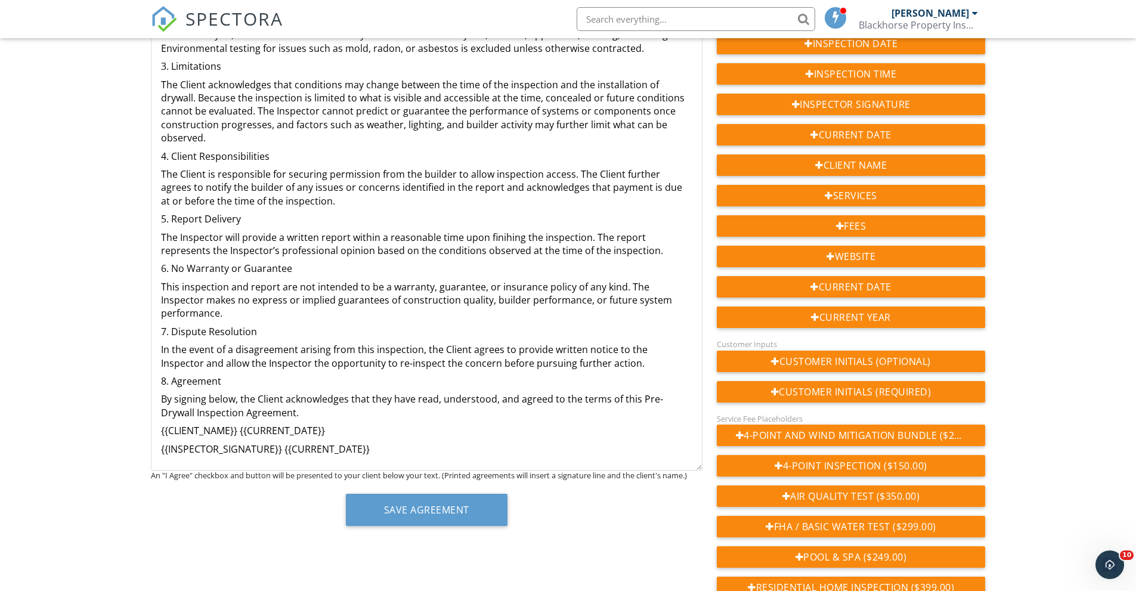
click at [492, 231] on p "The Inspector will provide a written report within a reasonable time upon finih…" at bounding box center [426, 244] width 531 height 27
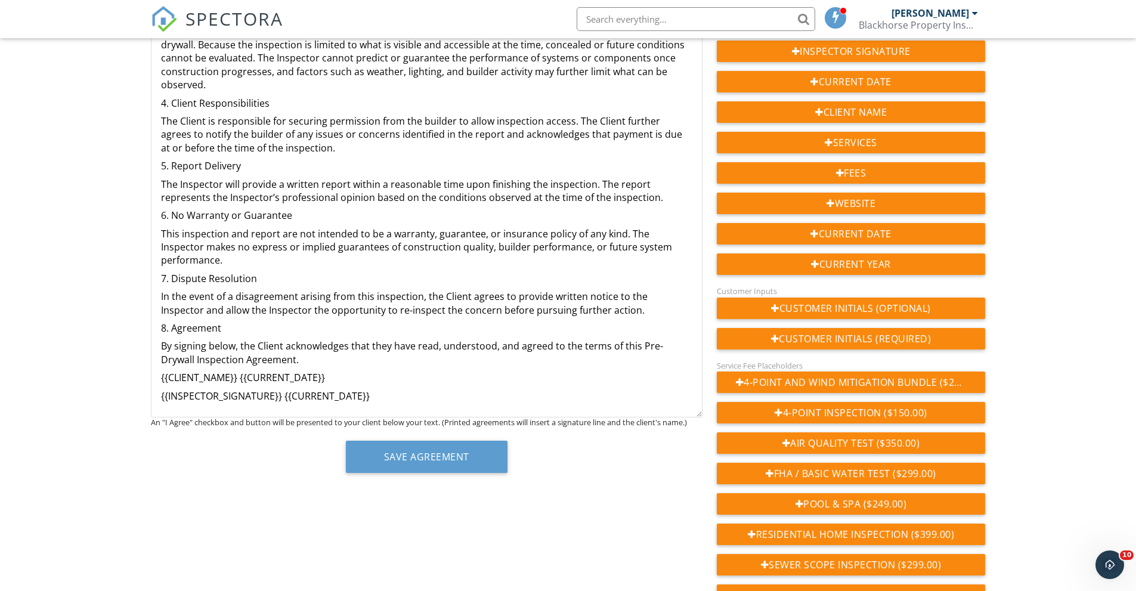
scroll to position [324, 0]
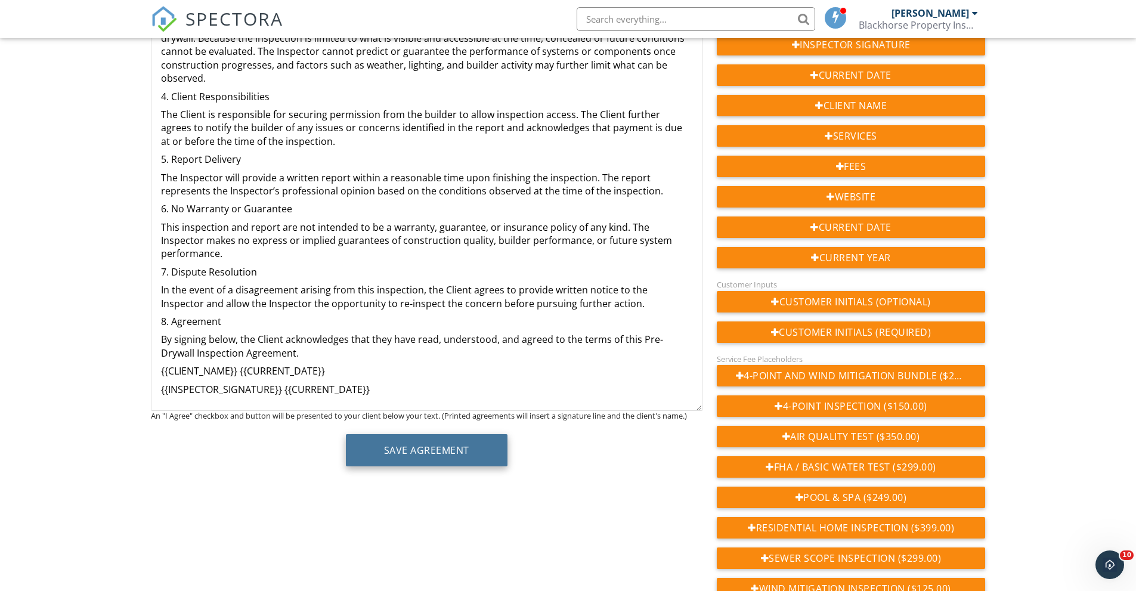
click at [427, 466] on button "Save Agreement" at bounding box center [427, 450] width 162 height 32
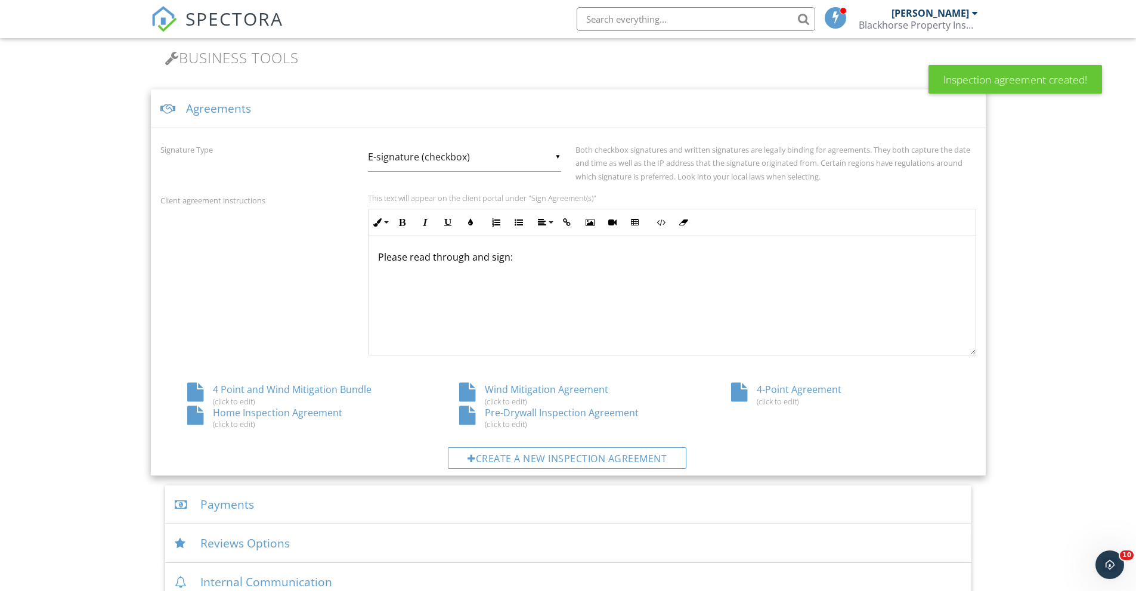
scroll to position [145, 0]
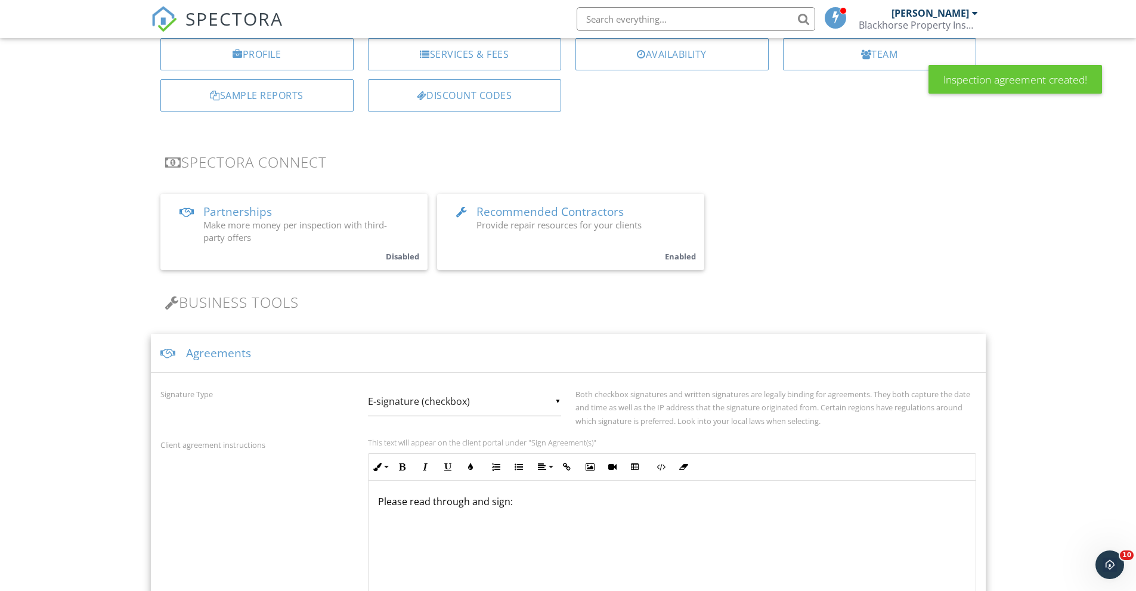
click at [190, 4] on div "SPECTORA" at bounding box center [217, 19] width 132 height 38
click at [190, 14] on span "SPECTORA" at bounding box center [234, 18] width 98 height 25
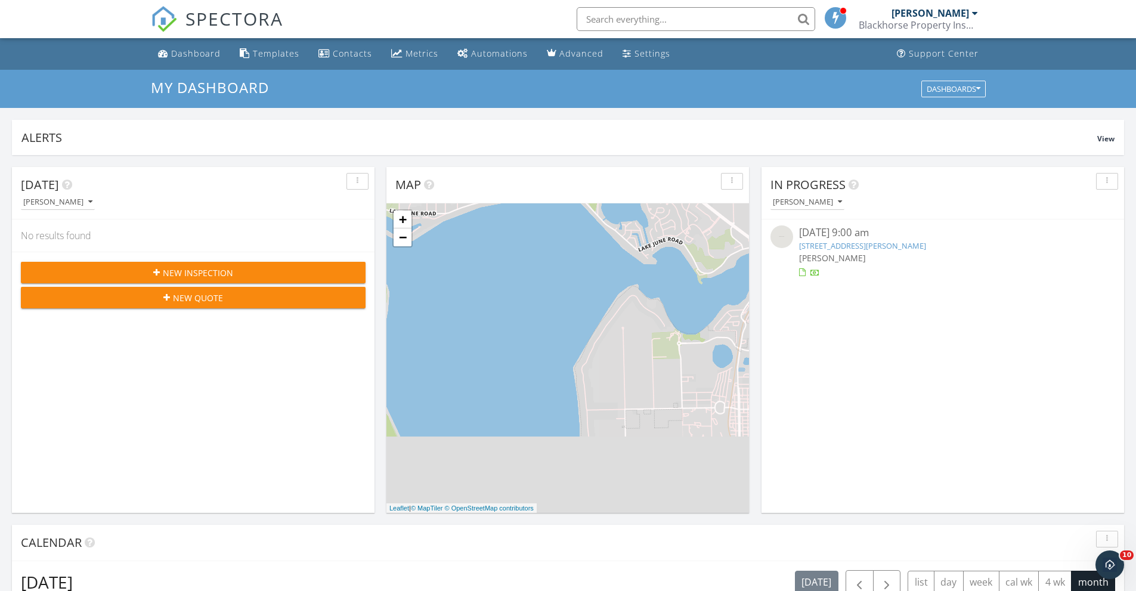
click at [205, 277] on span "New Inspection" at bounding box center [198, 272] width 70 height 13
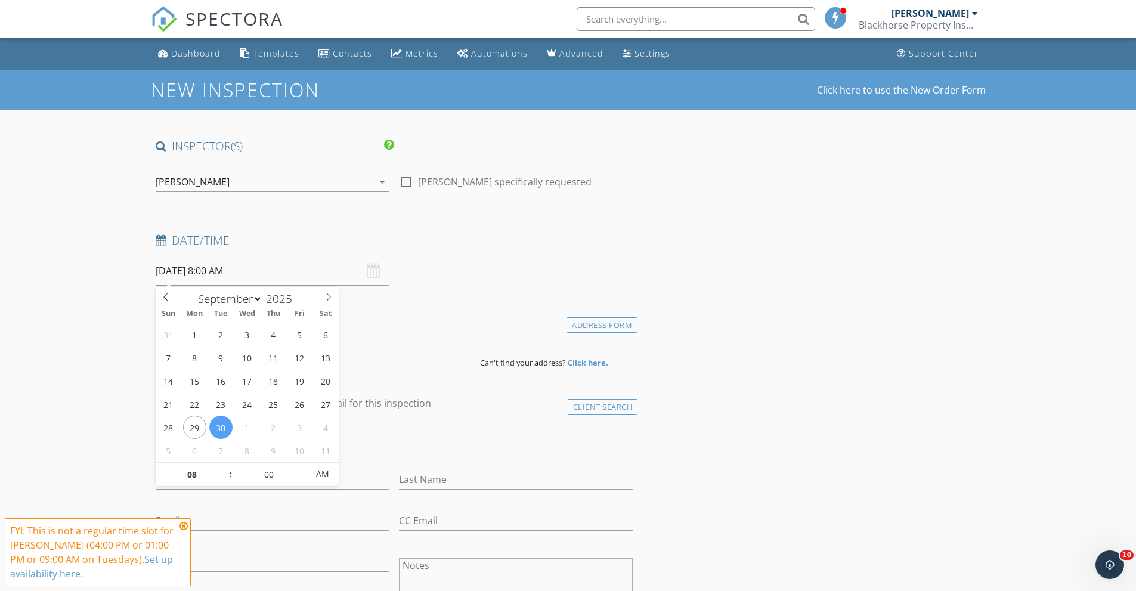
click at [268, 281] on input "[DATE] 8:00 AM" at bounding box center [273, 270] width 234 height 29
click at [280, 280] on input "[DATE] 8:00 AM" at bounding box center [273, 270] width 234 height 29
select select "9"
click at [326, 290] on span at bounding box center [328, 295] width 20 height 17
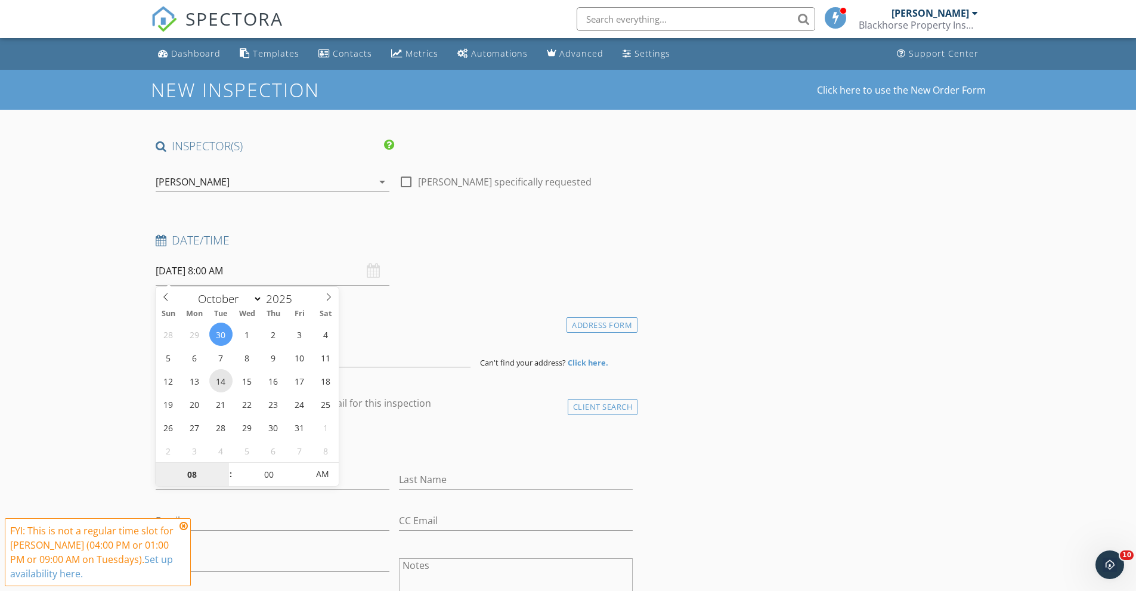
type input "[DATE] 8:00 AM"
type input "09"
type input "[DATE] 9:00 AM"
click at [224, 466] on span at bounding box center [225, 469] width 8 height 12
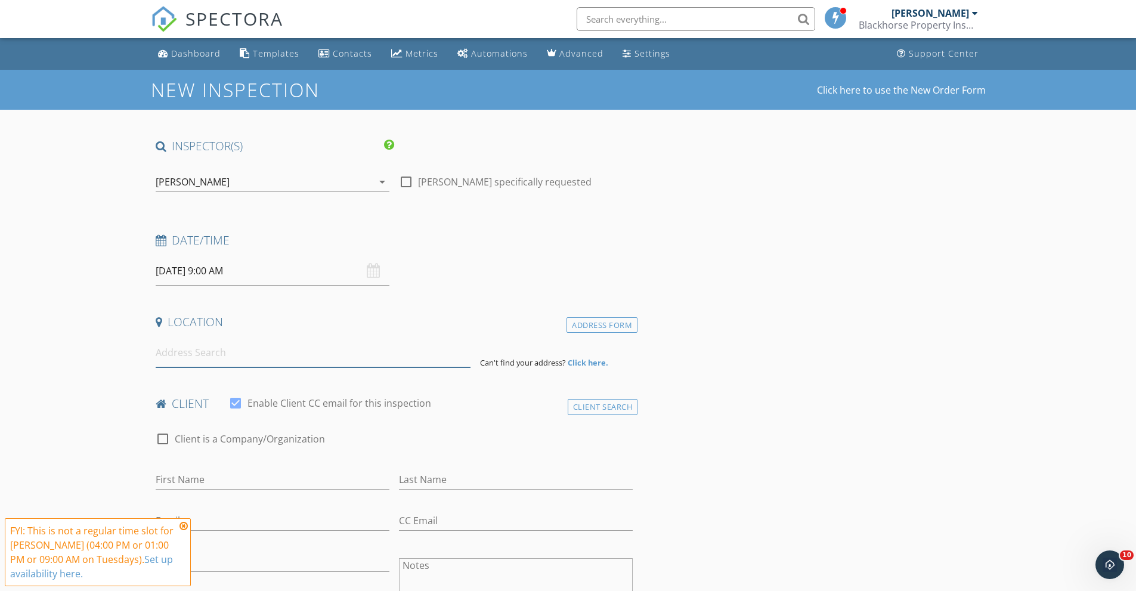
click at [256, 346] on input at bounding box center [313, 352] width 315 height 29
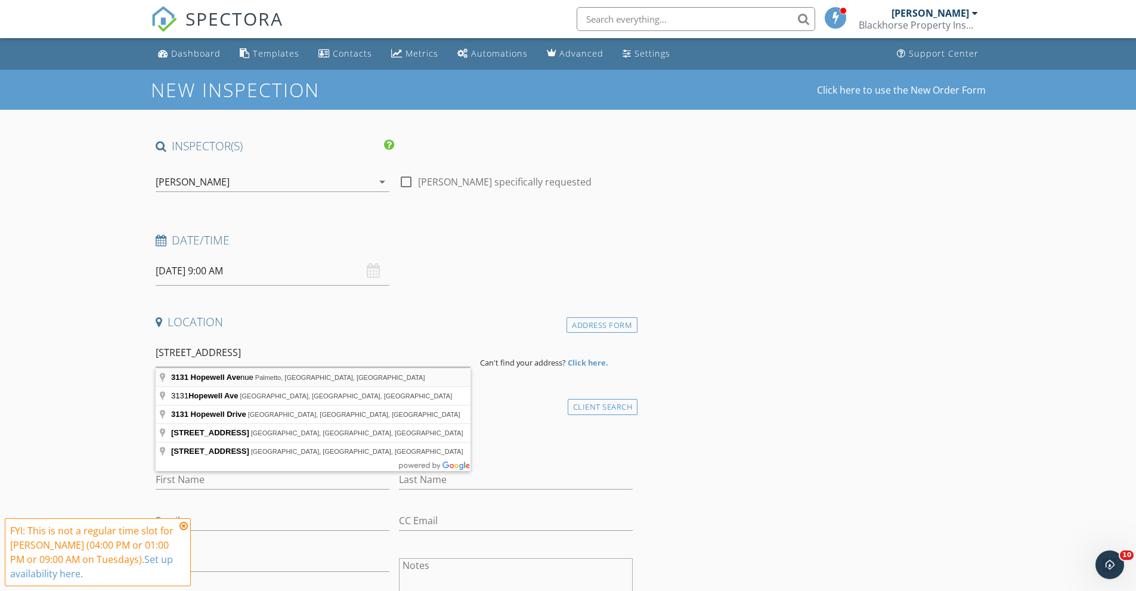
type input "[STREET_ADDRESS]"
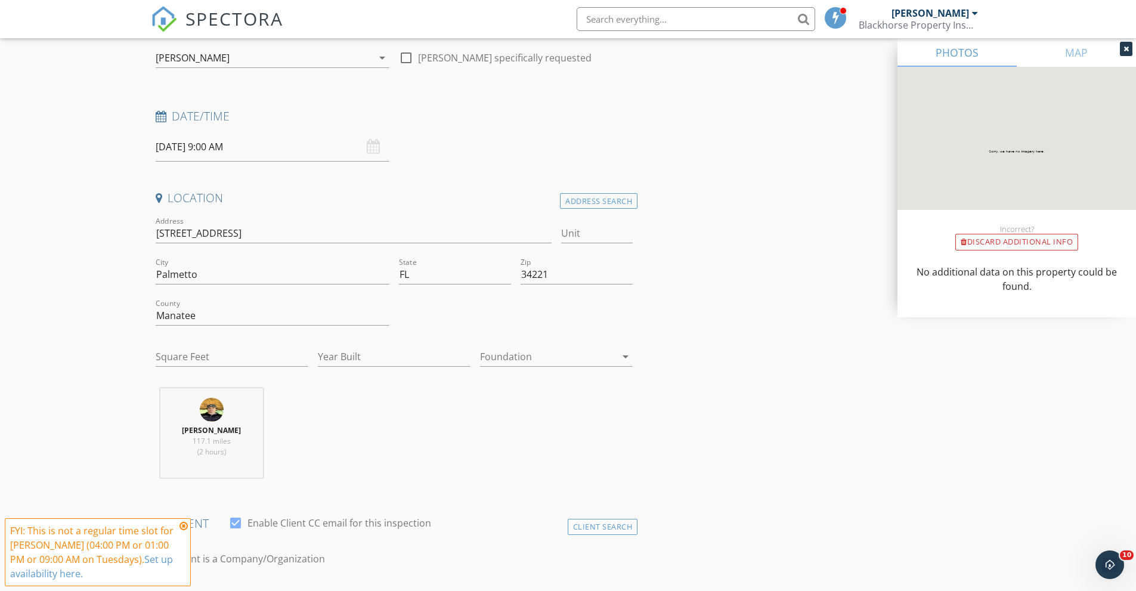
scroll to position [179, 0]
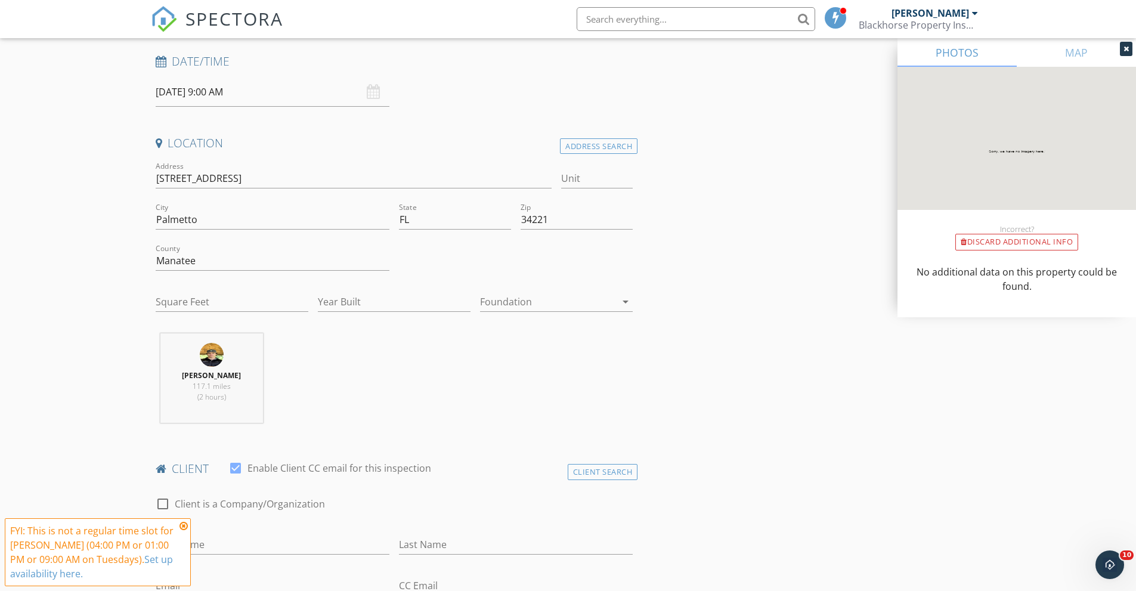
click at [540, 301] on div at bounding box center [548, 301] width 136 height 19
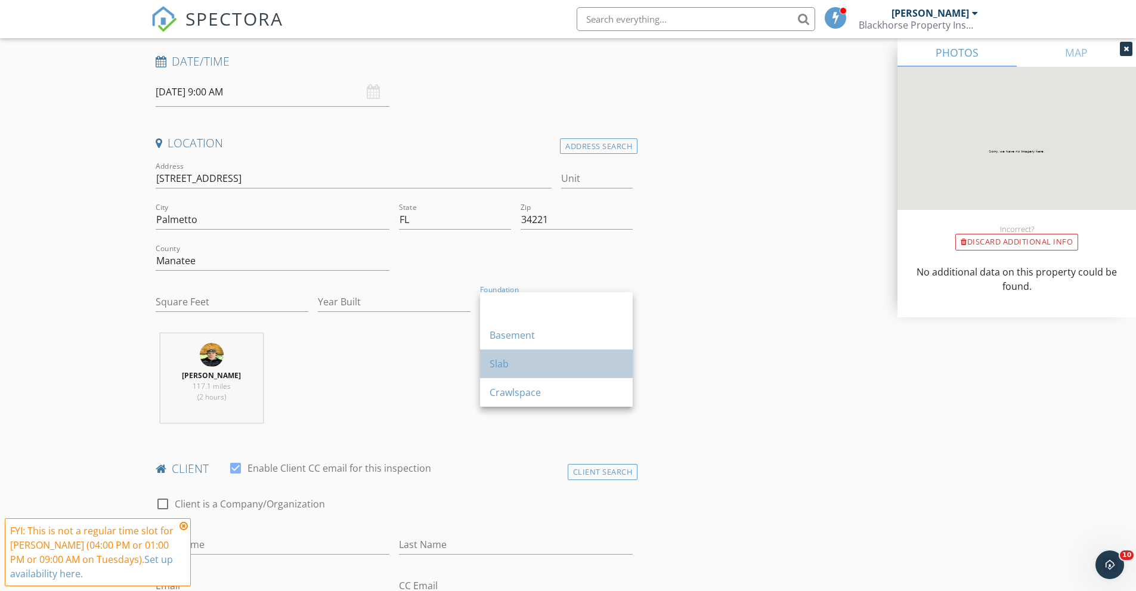
click at [531, 361] on div "Slab" at bounding box center [556, 363] width 134 height 14
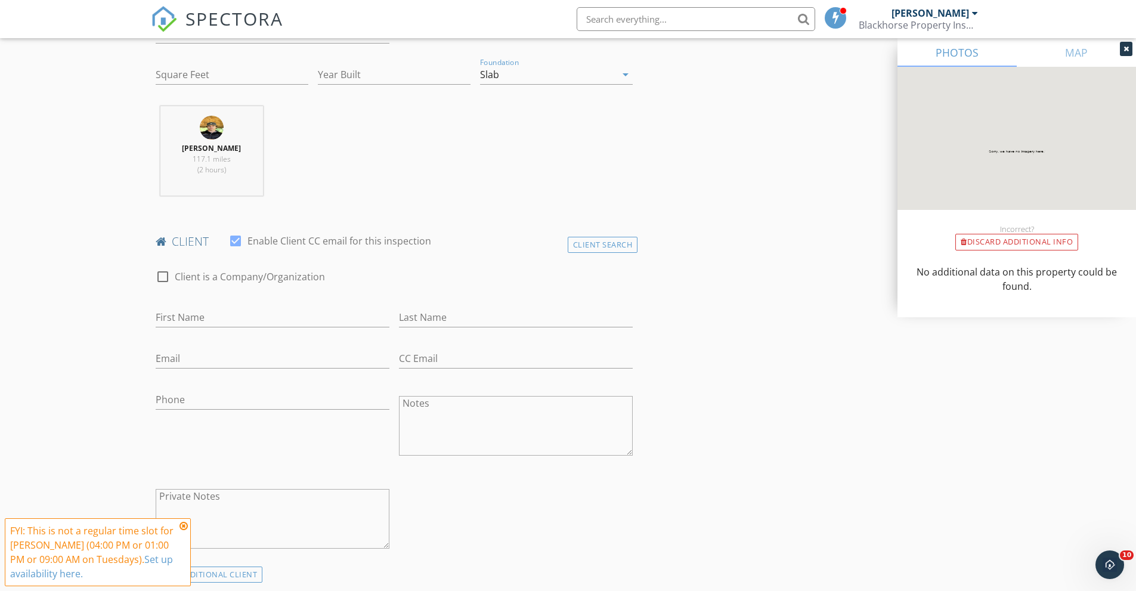
scroll to position [417, 0]
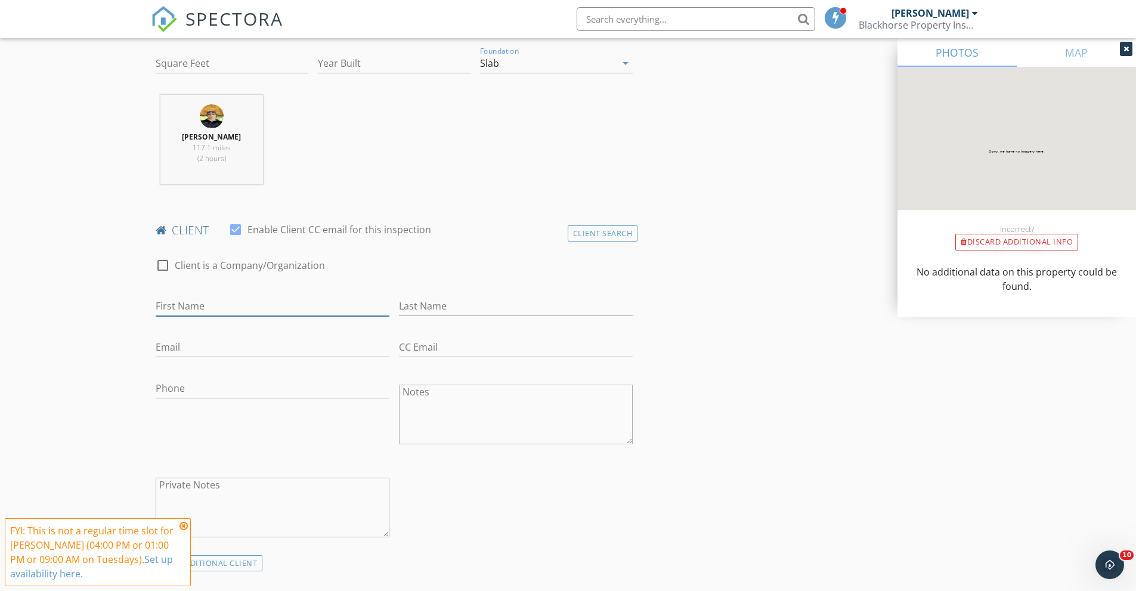
click at [270, 300] on input "First Name" at bounding box center [273, 306] width 234 height 20
type input "[PERSON_NAME]"
click at [213, 346] on input "Email" at bounding box center [273, 347] width 234 height 20
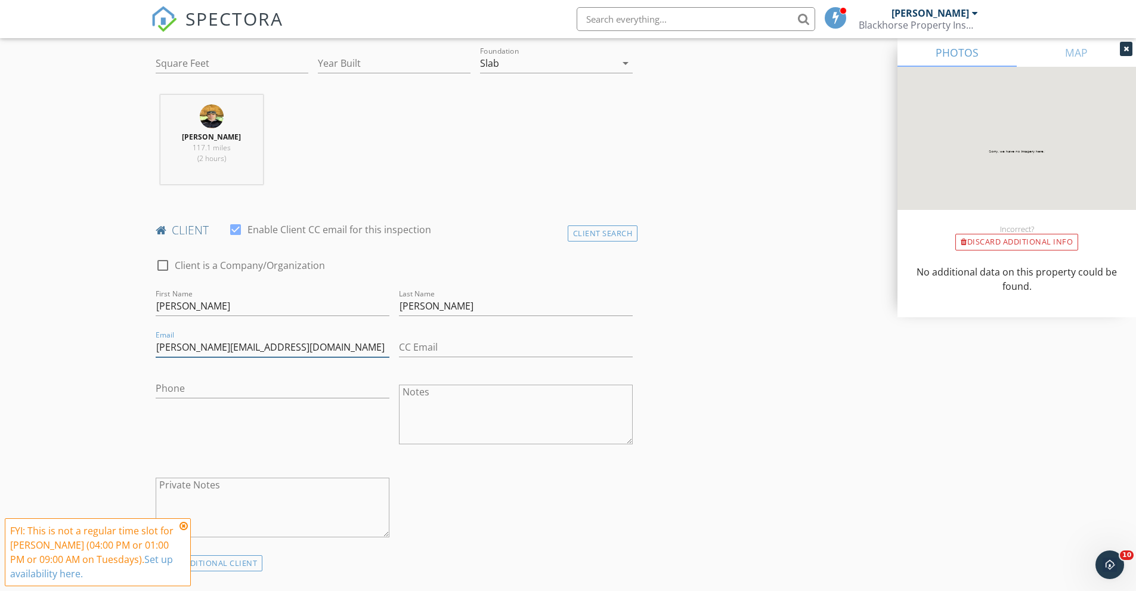
type input "[PERSON_NAME][EMAIL_ADDRESS][DOMAIN_NAME]"
click at [185, 399] on div "Phone" at bounding box center [273, 395] width 234 height 32
click at [189, 392] on input "Phone" at bounding box center [273, 389] width 234 height 20
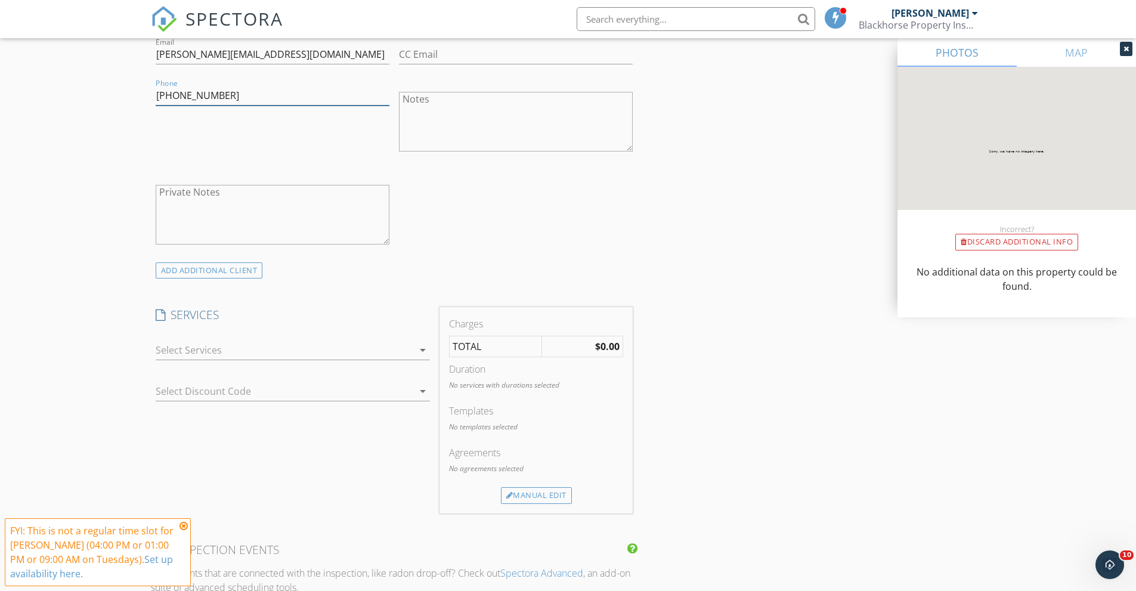
scroll to position [715, 0]
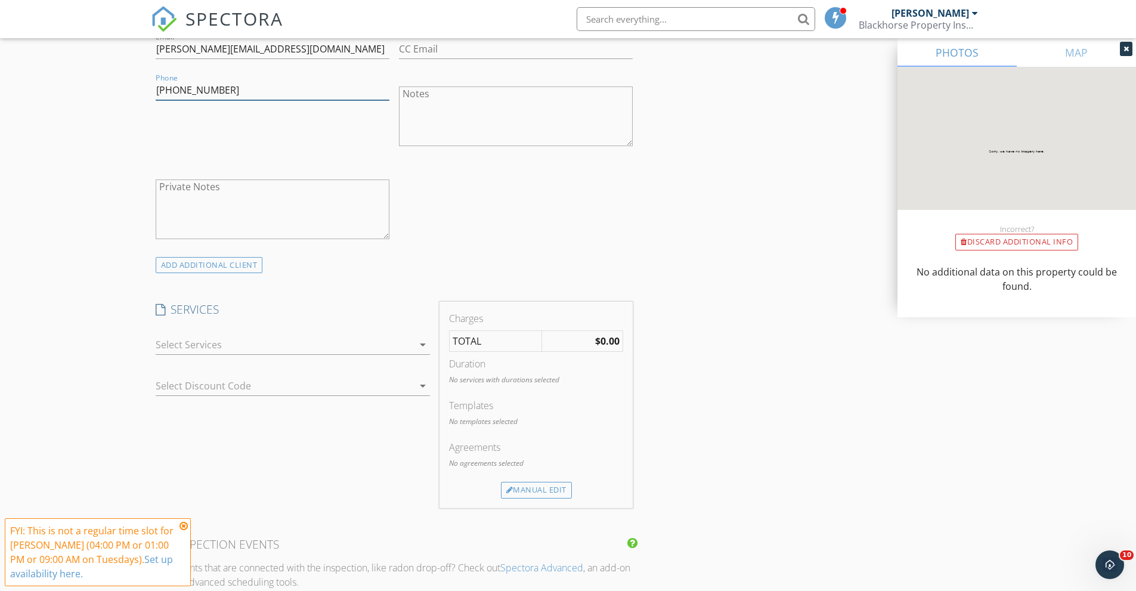
type input "[PHONE_NUMBER]"
click at [300, 350] on div at bounding box center [285, 344] width 258 height 19
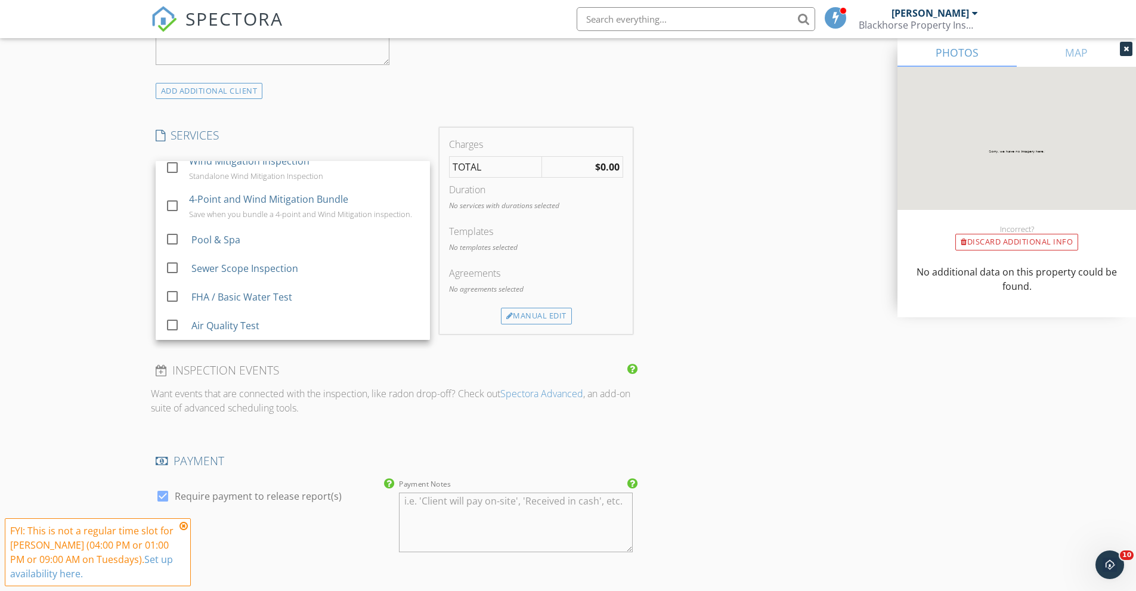
scroll to position [894, 0]
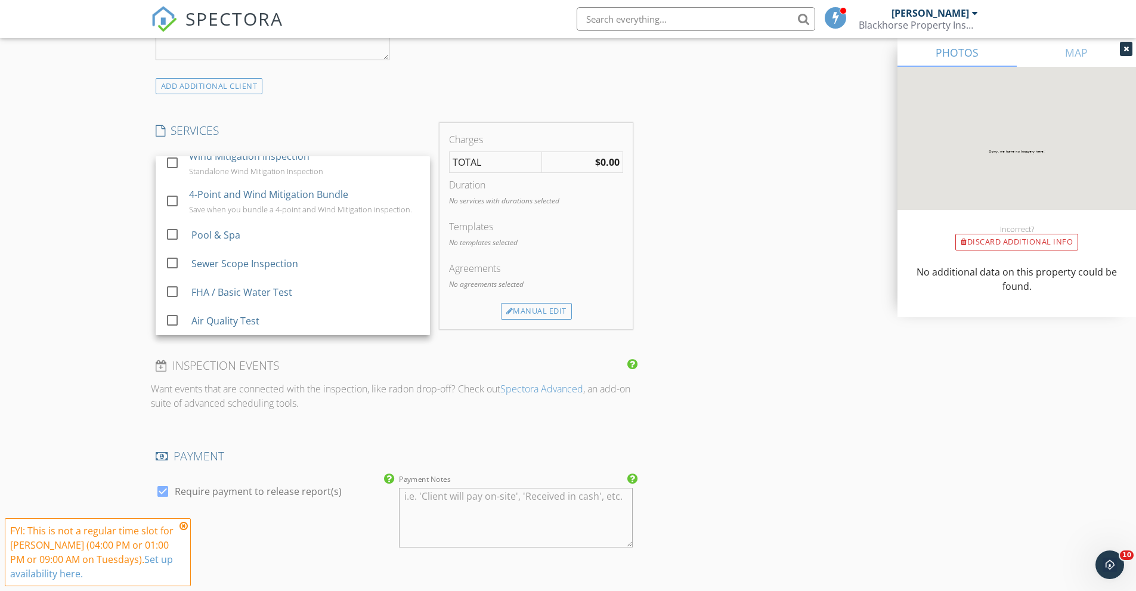
click at [57, 312] on div "New Inspection Click here to use the New Order Form INSPECTOR(S) check_box [PER…" at bounding box center [568, 202] width 1136 height 2052
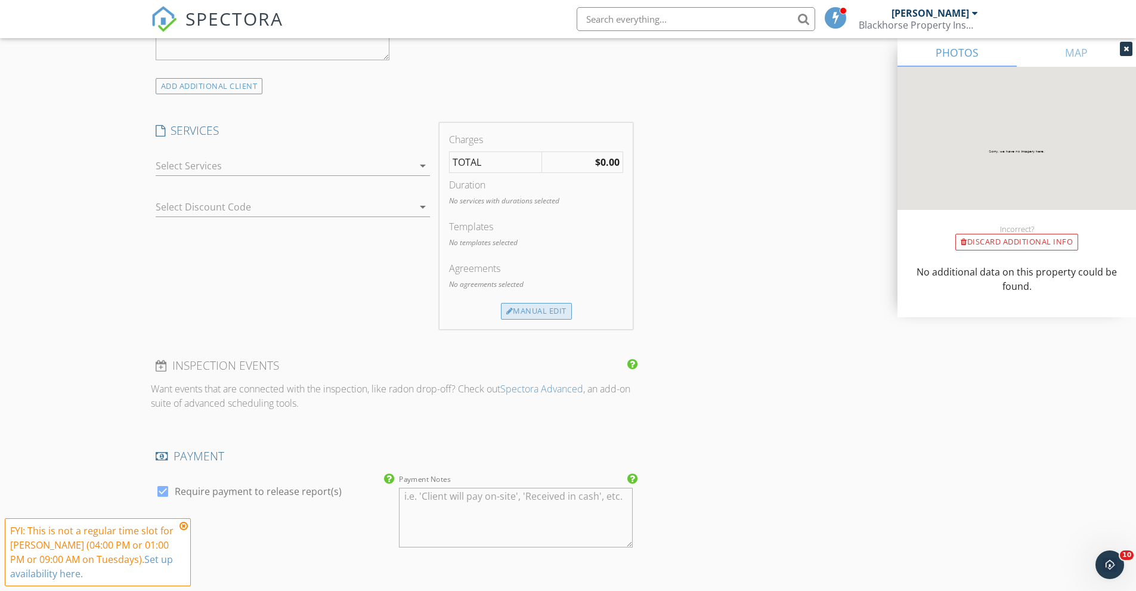
click at [526, 312] on div "Manual Edit" at bounding box center [536, 311] width 71 height 17
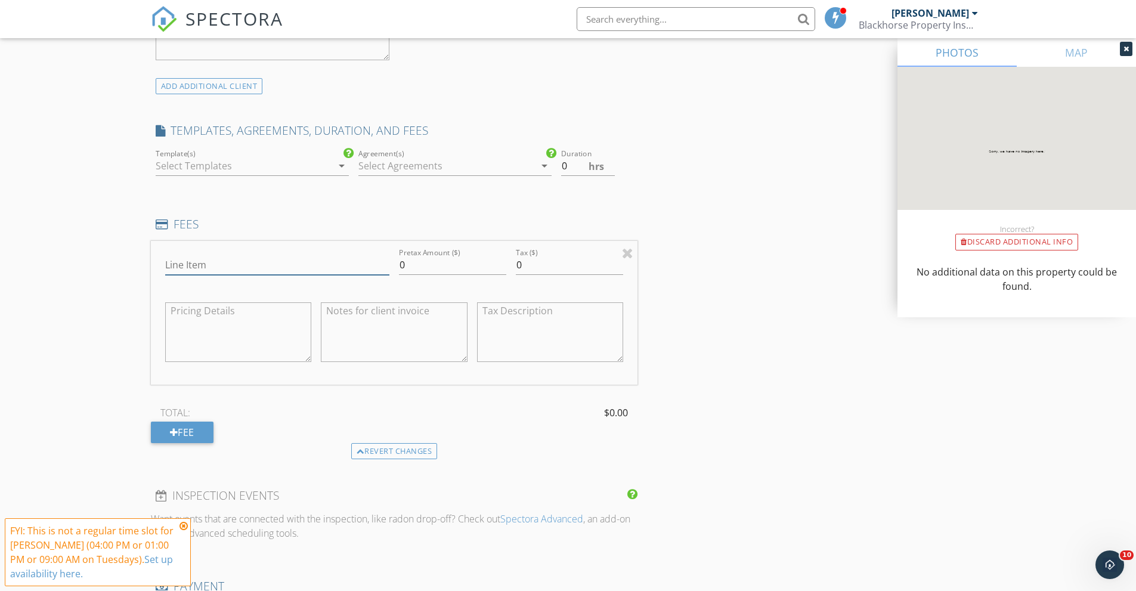
click at [222, 259] on input "Line Item" at bounding box center [277, 265] width 224 height 20
type input "Pre-Drywall Inspection"
click at [467, 263] on input "0" at bounding box center [452, 265] width 107 height 20
type input "360.00"
click at [266, 424] on div "TOTAL: $360.00 Fee" at bounding box center [394, 423] width 487 height 39
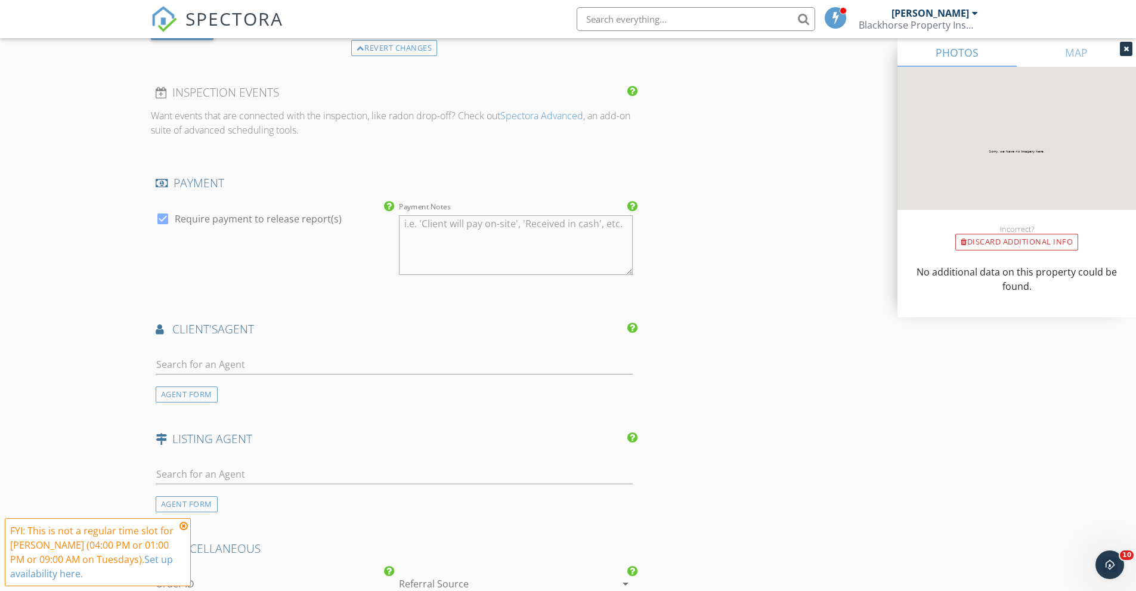
scroll to position [1311, 0]
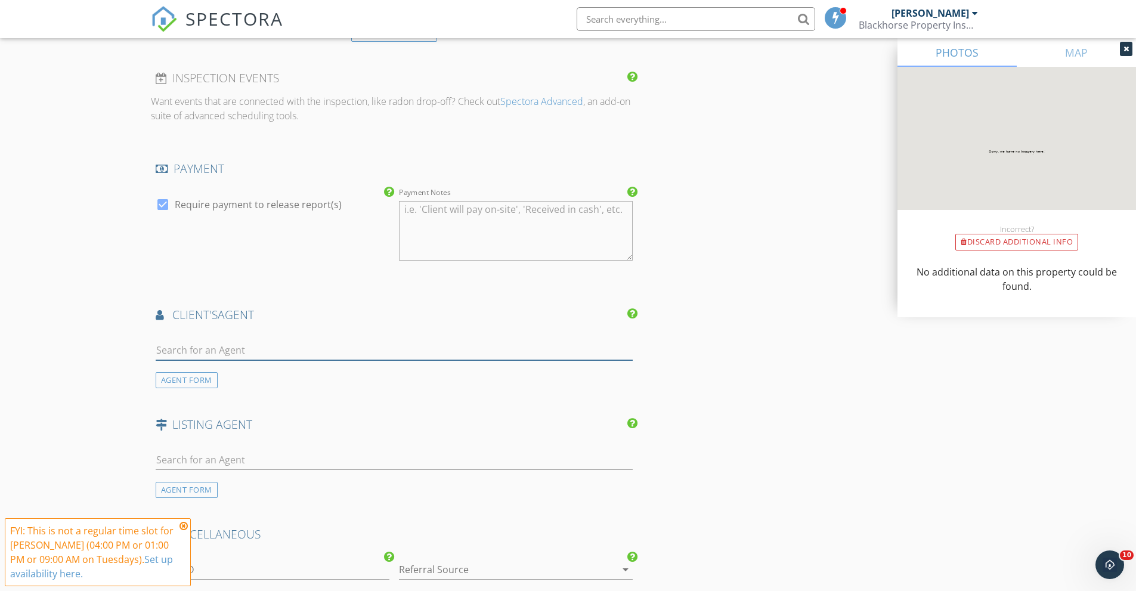
click at [259, 349] on input "text" at bounding box center [395, 350] width 478 height 20
drag, startPoint x: 293, startPoint y: 441, endPoint x: 283, endPoint y: 459, distance: 20.6
click at [292, 445] on div "AGENT FORM" at bounding box center [394, 469] width 487 height 57
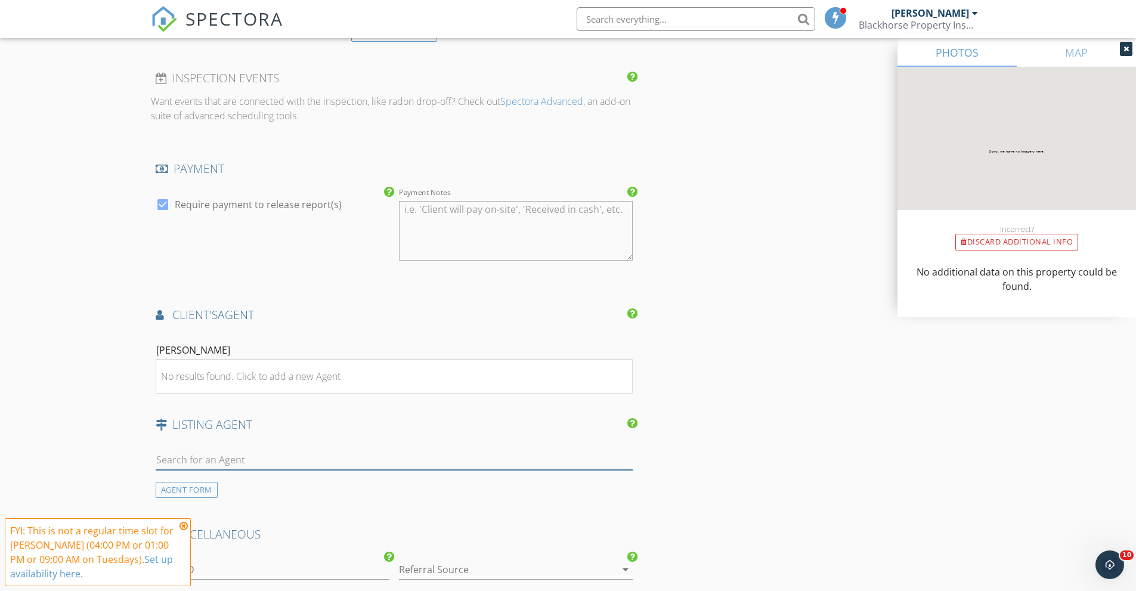
click at [283, 459] on input "text" at bounding box center [395, 460] width 478 height 20
click at [203, 338] on div "lann" at bounding box center [395, 352] width 478 height 39
click at [204, 349] on input "lann" at bounding box center [395, 350] width 478 height 20
type input "l"
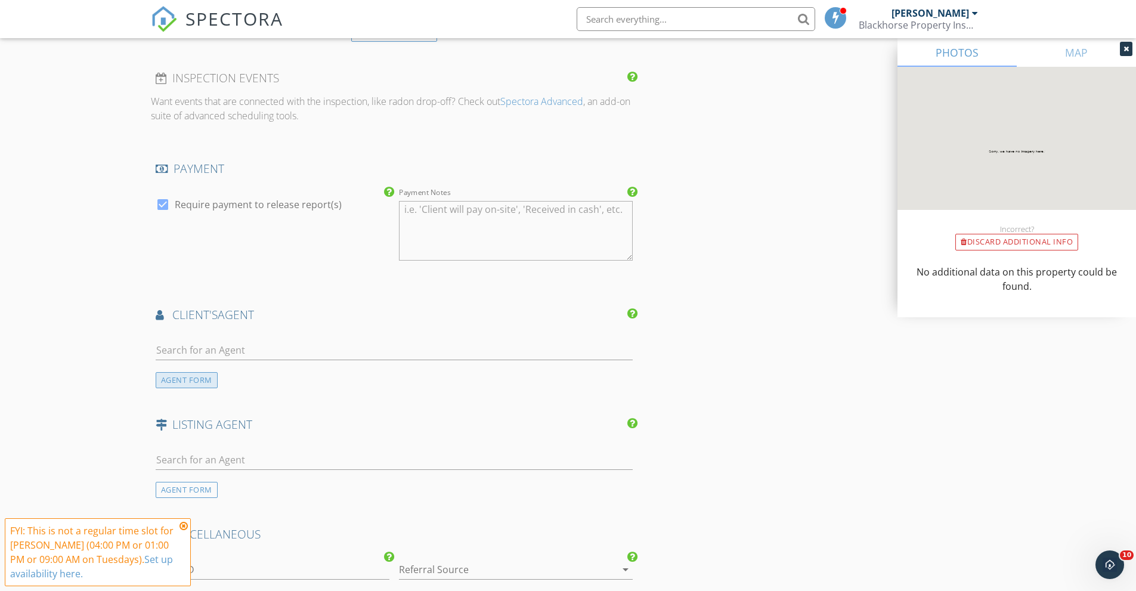
click at [181, 380] on div "AGENT FORM" at bounding box center [187, 380] width 62 height 16
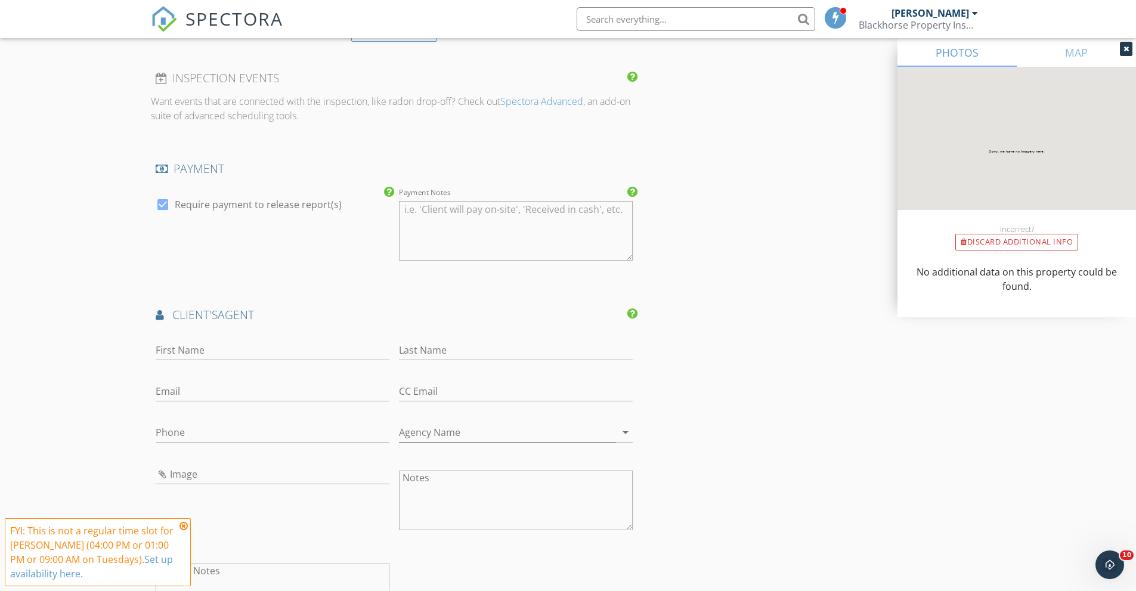
click at [185, 521] on div "FYI: This is not a regular time slot for Dylan Deford (04:00 PM or 01:00 PM or …" at bounding box center [98, 552] width 186 height 68
click at [185, 523] on icon at bounding box center [183, 526] width 8 height 10
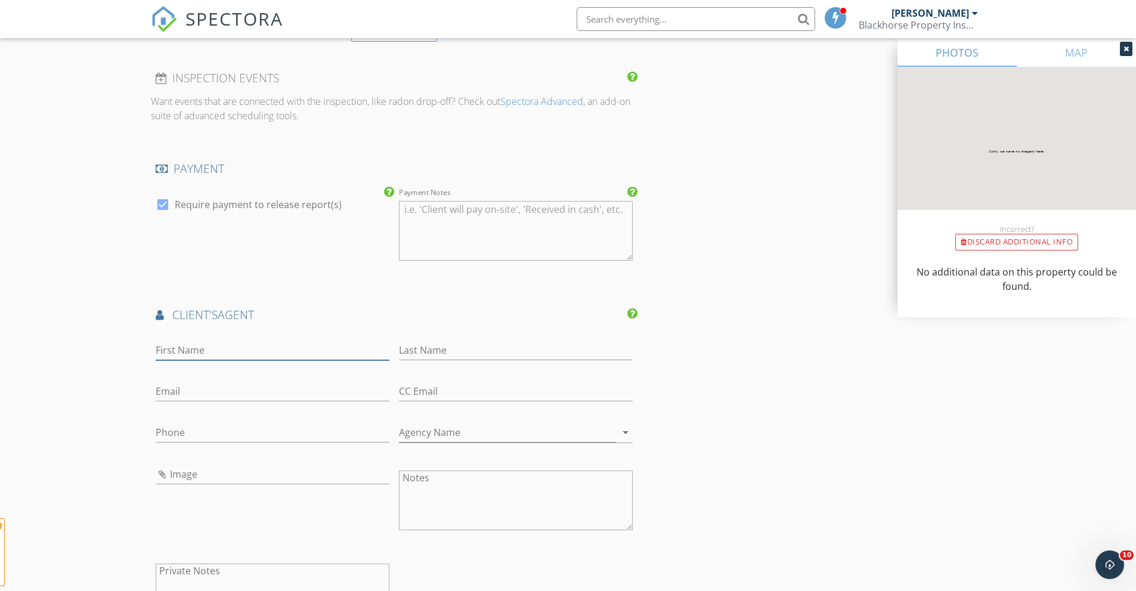
click at [184, 356] on input "First Name" at bounding box center [273, 350] width 234 height 20
type input "Lanni"
type input "Nguyen"
paste input "lanni@orangesliceproperties.com"
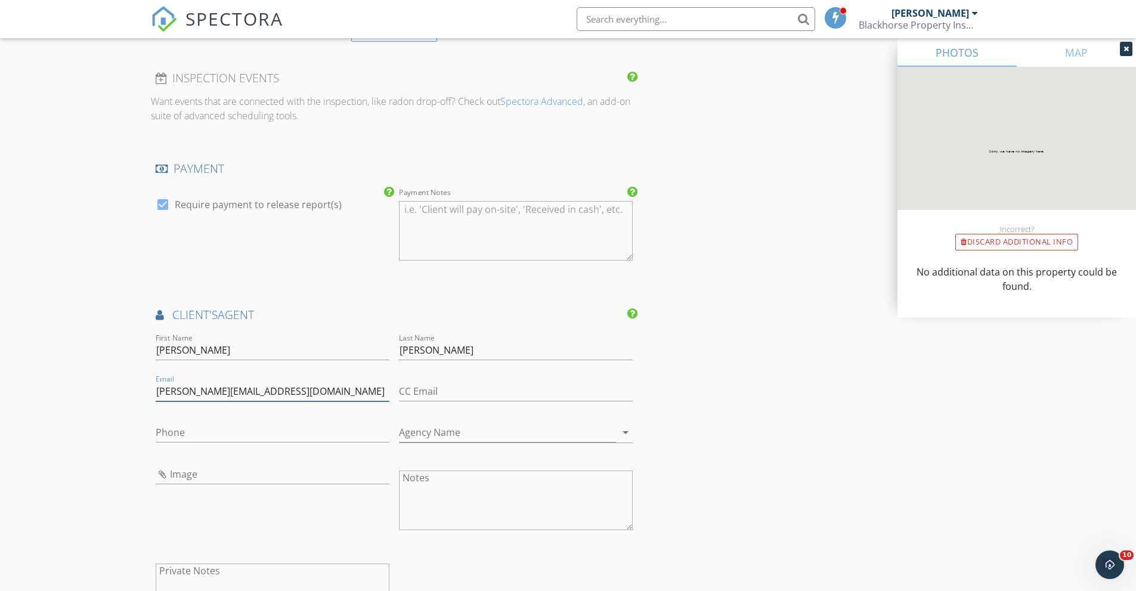
type input "lanni@orangesliceproperties.com"
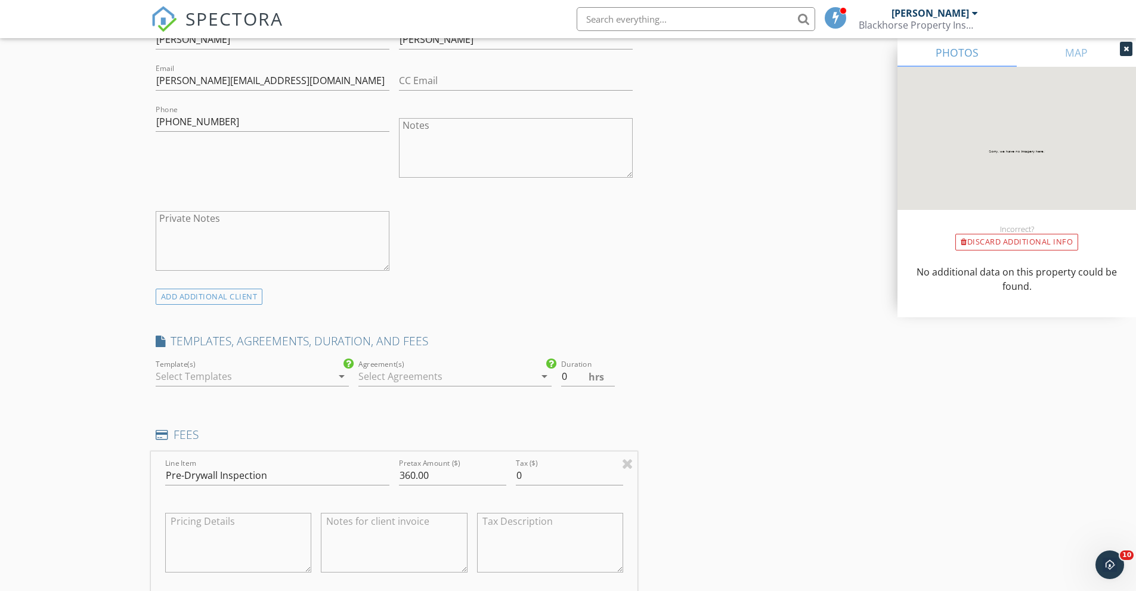
scroll to position [678, 0]
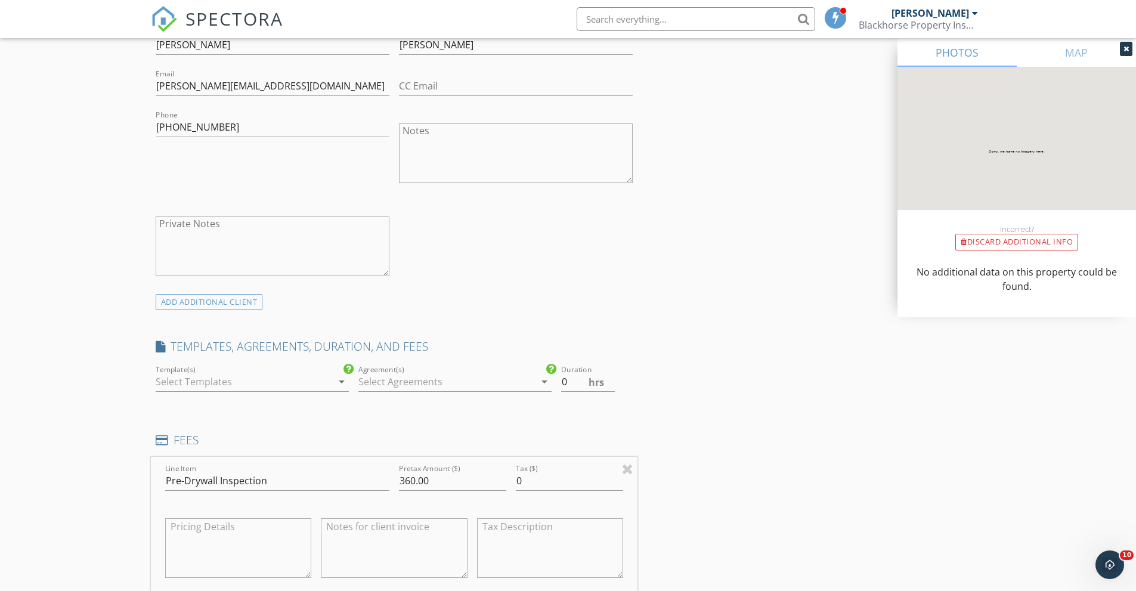
type input "860-212-4553"
click at [318, 381] on div at bounding box center [244, 381] width 176 height 19
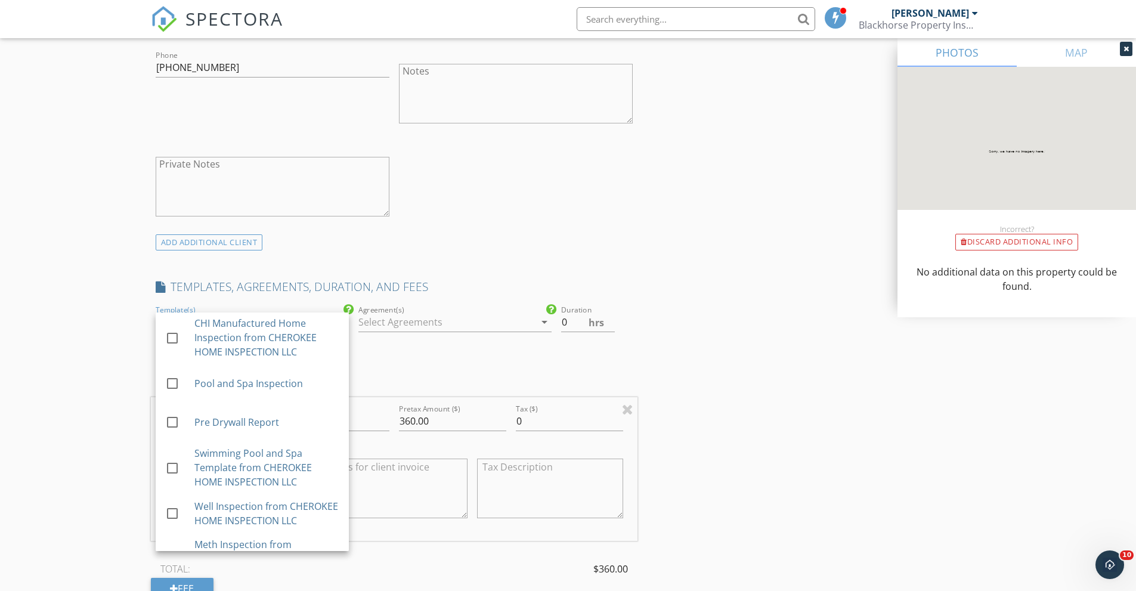
scroll to position [0, 0]
click at [275, 407] on link "check_box_outline_blank Pre Drywall Report" at bounding box center [252, 423] width 193 height 39
click at [88, 386] on div "New Inspection Click here to use the New Order Form INSPECTOR(S) check_box Dyla…" at bounding box center [568, 557] width 1136 height 2451
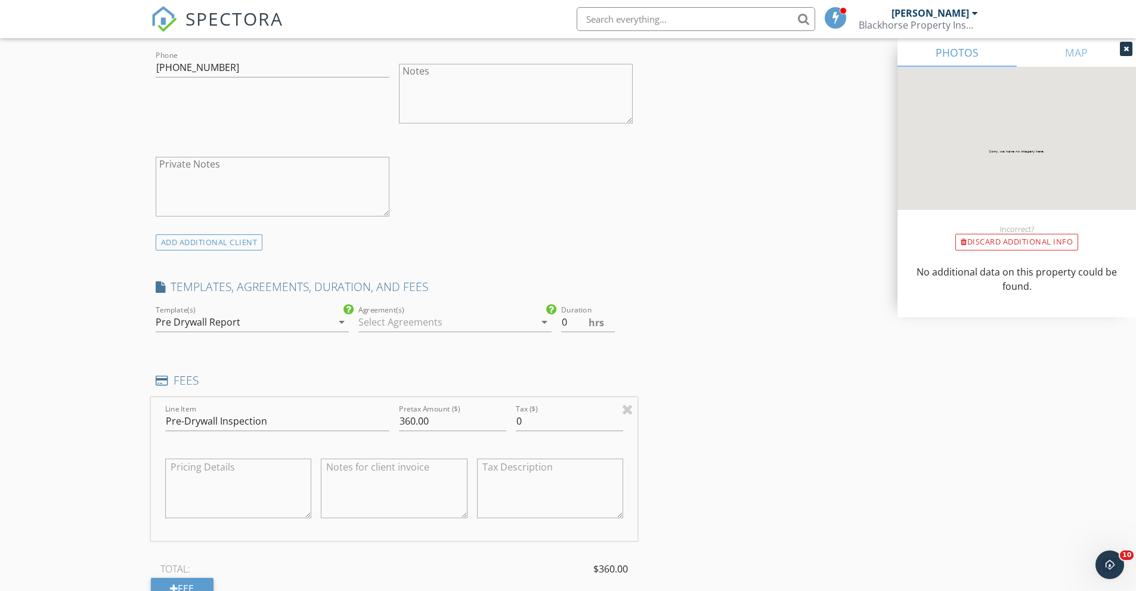
click at [393, 311] on div "Agreement(s) arrow_drop_down" at bounding box center [454, 324] width 193 height 39
click at [393, 319] on div at bounding box center [446, 321] width 176 height 19
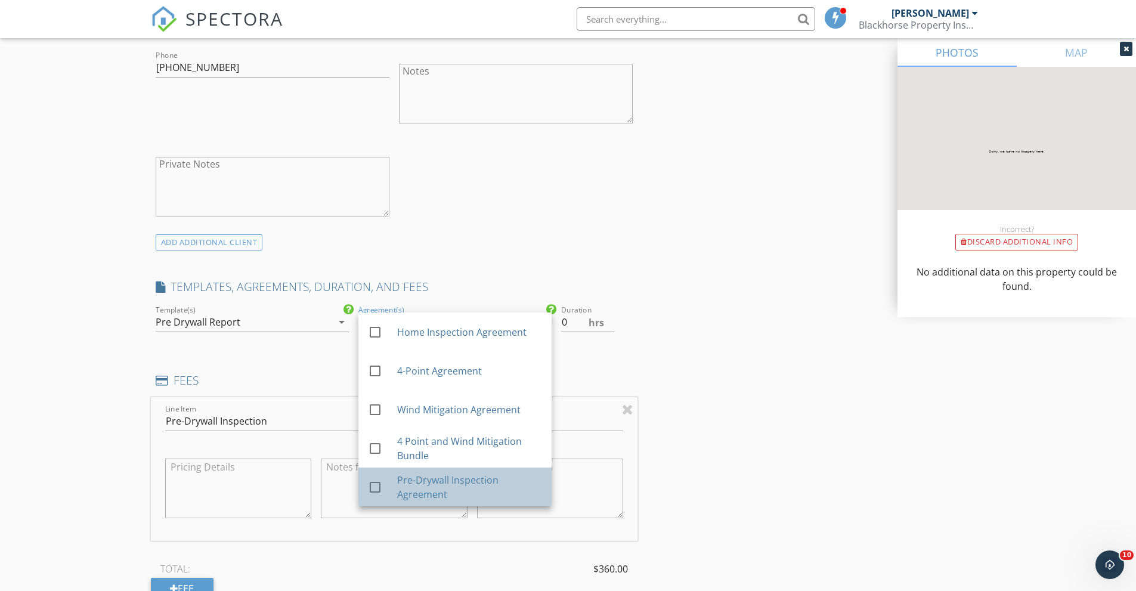
click at [460, 484] on div "Pre-Drywall Inspection Agreement" at bounding box center [468, 487] width 145 height 29
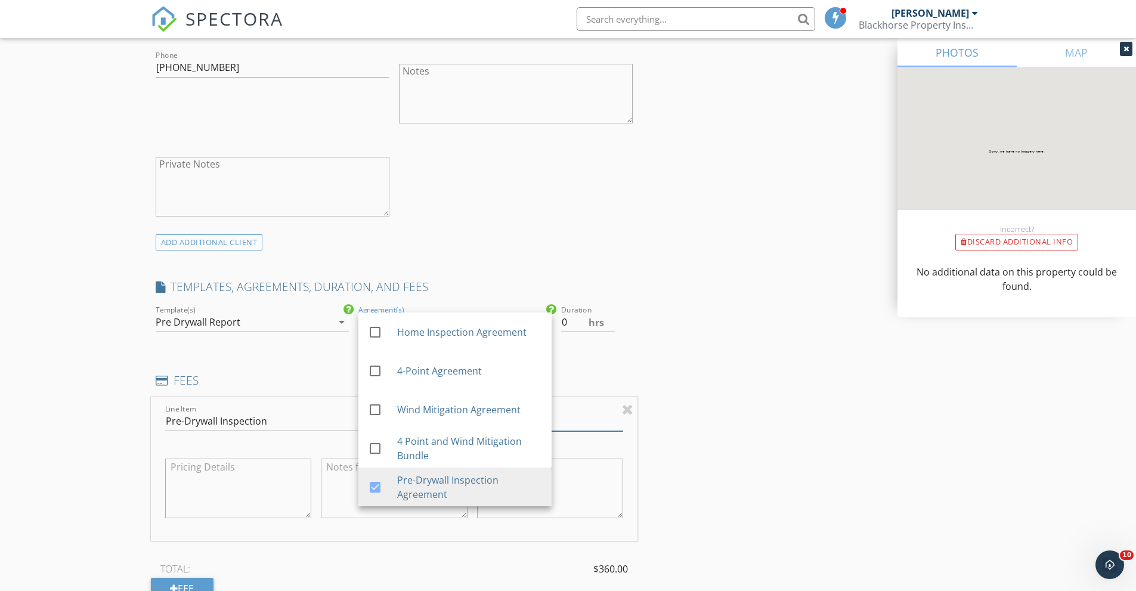
click at [707, 432] on div "INSPECTOR(S) check_box Dylan Deford PRIMARY Dylan Deford arrow_drop_down check_…" at bounding box center [568, 577] width 835 height 2354
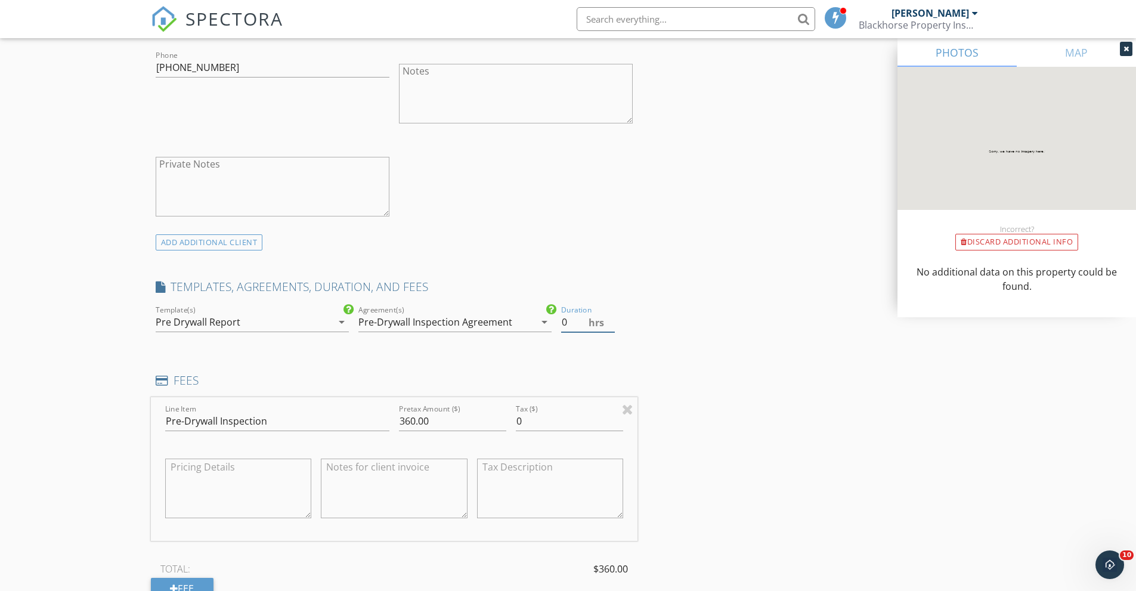
click at [568, 320] on input "0" at bounding box center [588, 322] width 54 height 20
type input "3"
drag, startPoint x: 911, startPoint y: 473, endPoint x: 919, endPoint y: 479, distance: 9.3
click at [928, 485] on div "INSPECTOR(S) check_box Dylan Deford PRIMARY Dylan Deford arrow_drop_down check_…" at bounding box center [568, 577] width 835 height 2354
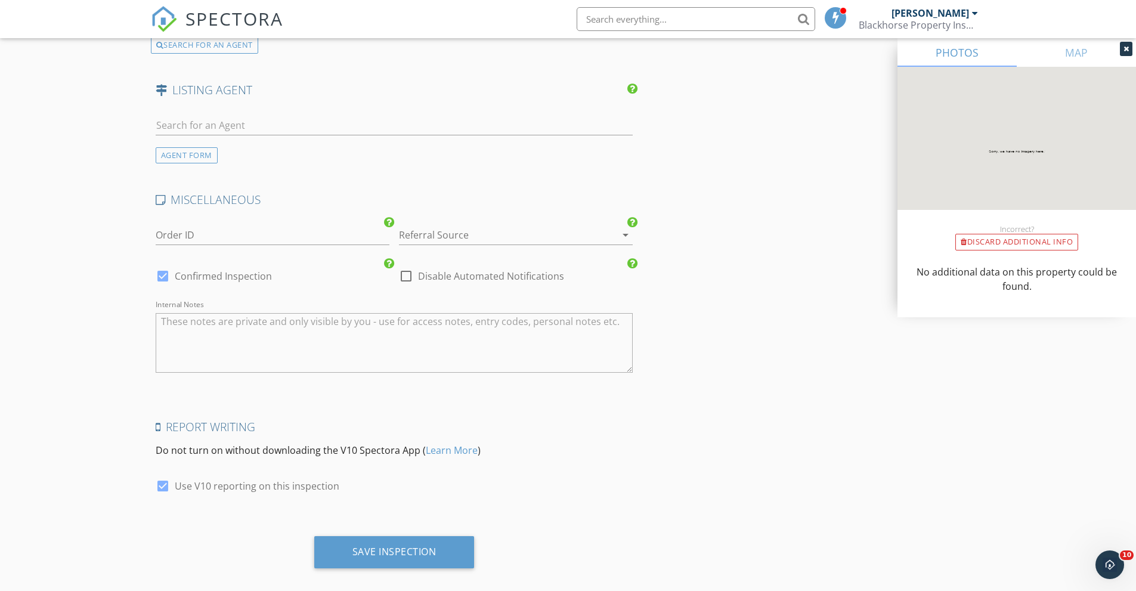
scroll to position [1930, 0]
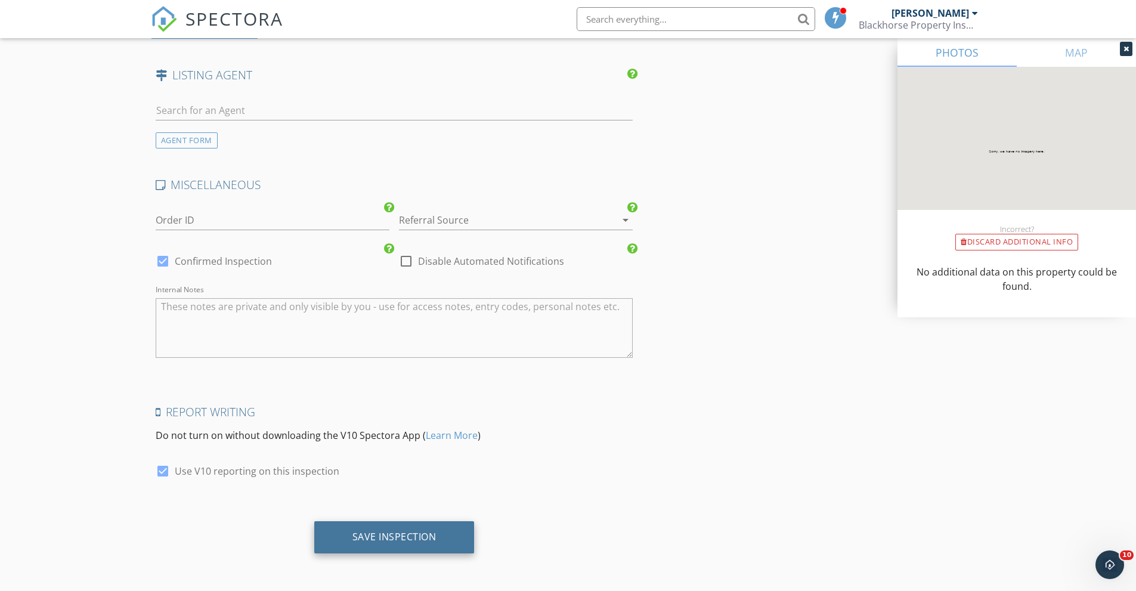
click at [371, 536] on div "Save Inspection" at bounding box center [394, 537] width 84 height 12
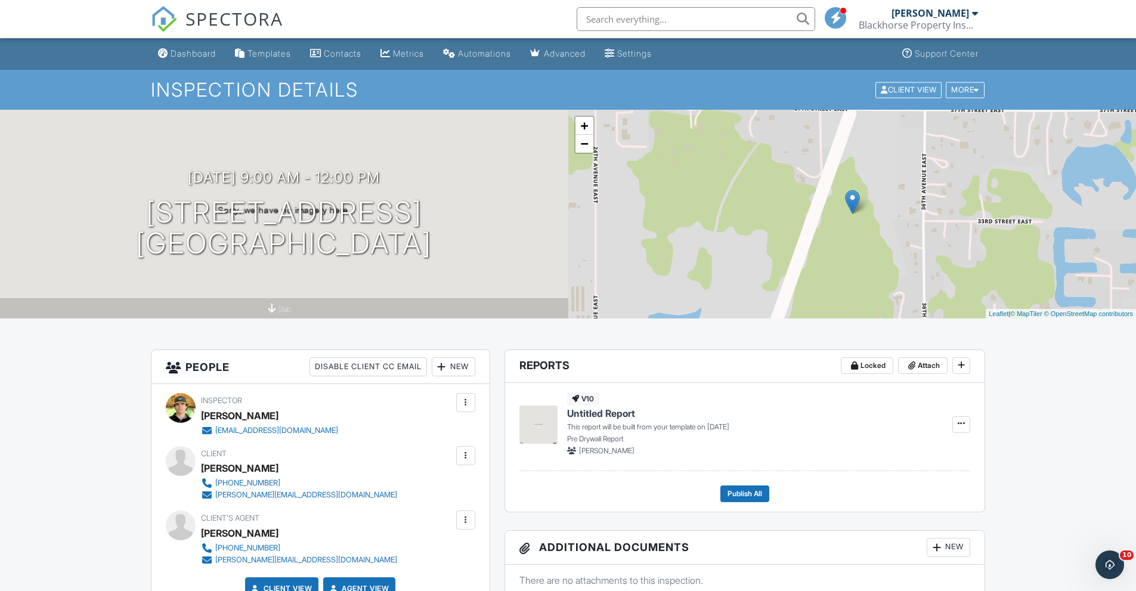
click at [204, 9] on span "SPECTORA" at bounding box center [234, 18] width 98 height 25
